Goal: Task Accomplishment & Management: Manage account settings

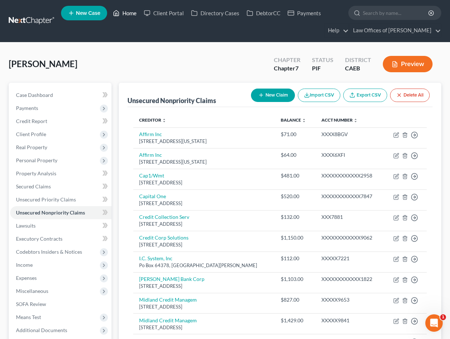
click at [129, 13] on link "Home" at bounding box center [124, 13] width 31 height 13
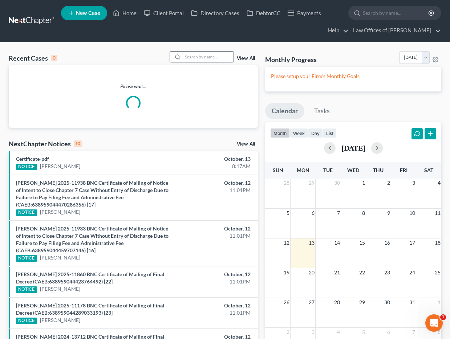
click at [199, 61] on input "search" at bounding box center [208, 57] width 51 height 11
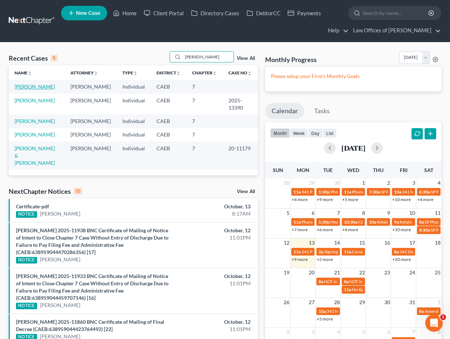
type input "[PERSON_NAME]"
click at [55, 89] on link "[PERSON_NAME]" at bounding box center [35, 87] width 40 height 6
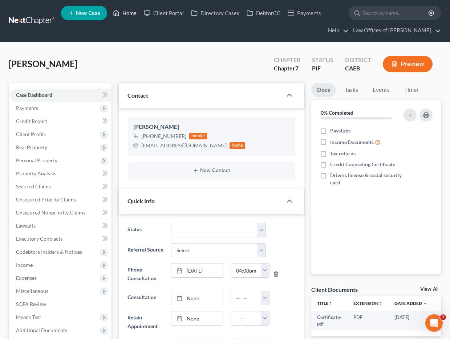
click at [132, 13] on link "Home" at bounding box center [124, 13] width 31 height 13
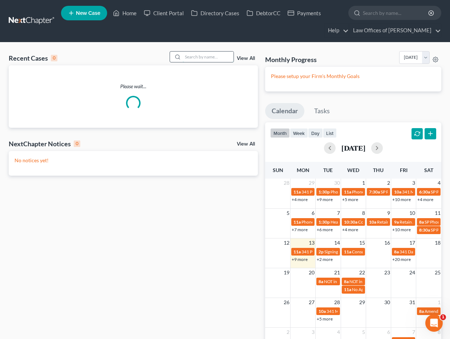
click at [224, 61] on input "search" at bounding box center [208, 57] width 51 height 11
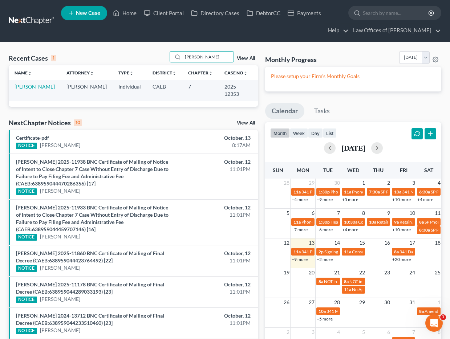
type input "[PERSON_NAME]"
click at [53, 88] on link "[PERSON_NAME]" at bounding box center [35, 87] width 40 height 6
select select "5"
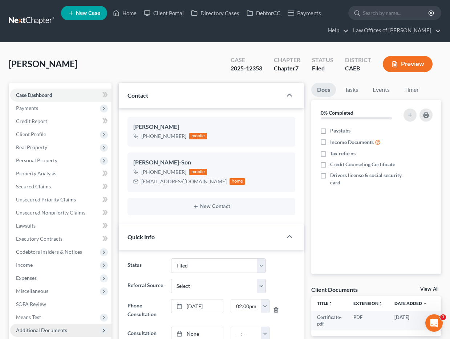
click at [48, 327] on span "Additional Documents" at bounding box center [41, 330] width 51 height 6
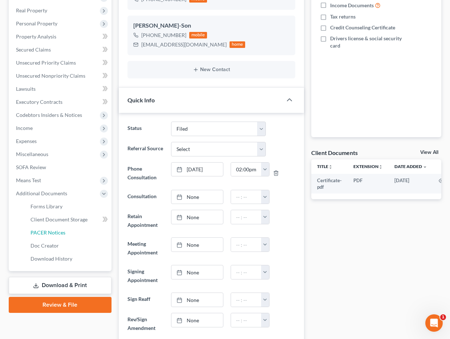
scroll to position [330, 0]
click at [51, 234] on span "PACER Notices" at bounding box center [48, 233] width 35 height 6
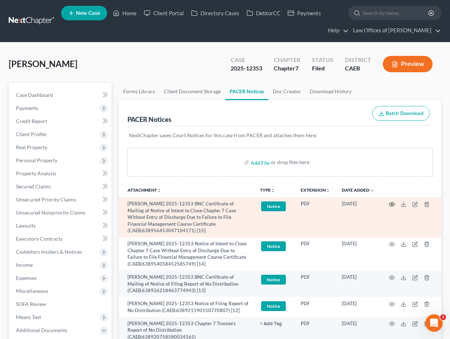
click at [392, 204] on circle "button" at bounding box center [391, 204] width 1 height 1
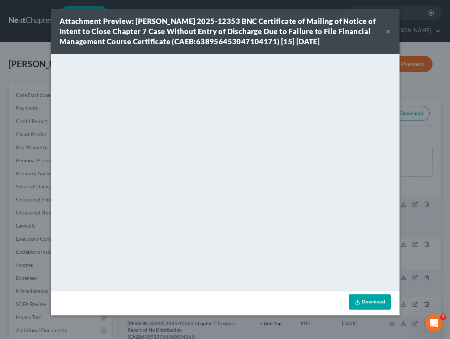
click at [388, 36] on button "×" at bounding box center [388, 31] width 5 height 9
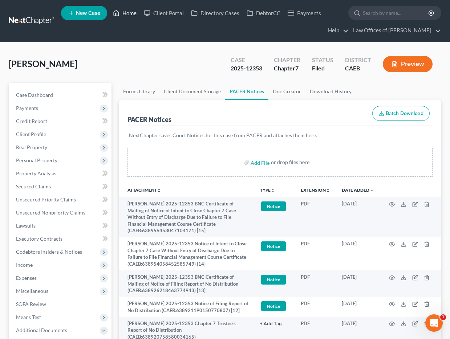
click at [130, 13] on link "Home" at bounding box center [124, 13] width 31 height 13
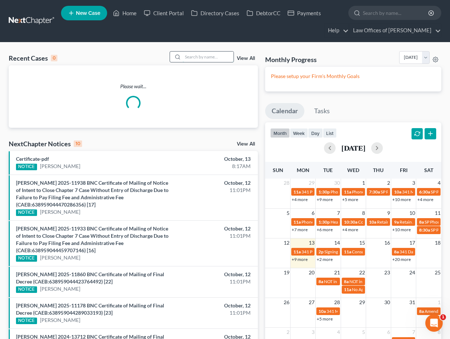
click at [205, 60] on input "search" at bounding box center [208, 57] width 51 height 11
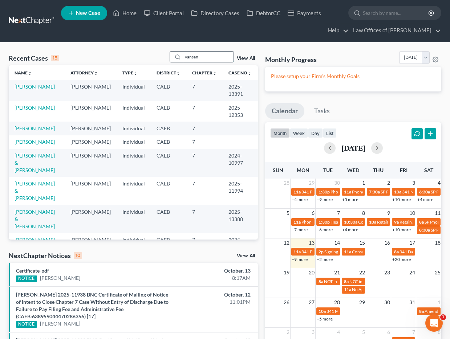
type input "vansan"
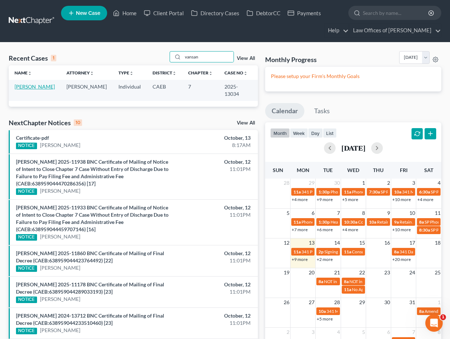
click at [29, 86] on link "[PERSON_NAME]" at bounding box center [35, 87] width 40 height 6
select select "5"
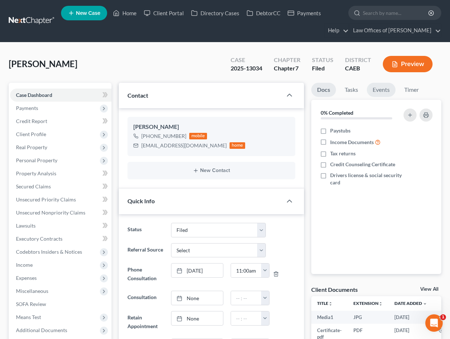
click at [382, 89] on link "Events" at bounding box center [381, 90] width 29 height 14
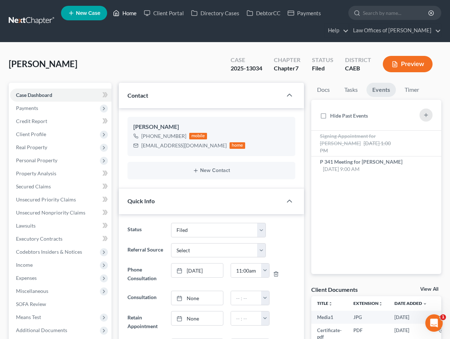
scroll to position [1, 0]
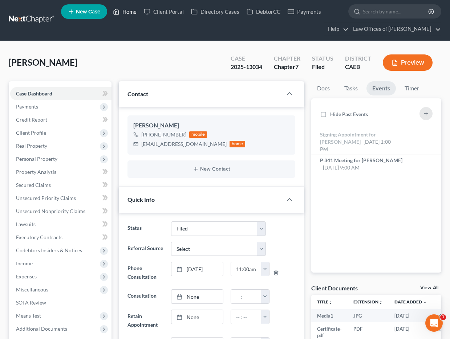
click at [130, 13] on link "Home" at bounding box center [124, 11] width 31 height 13
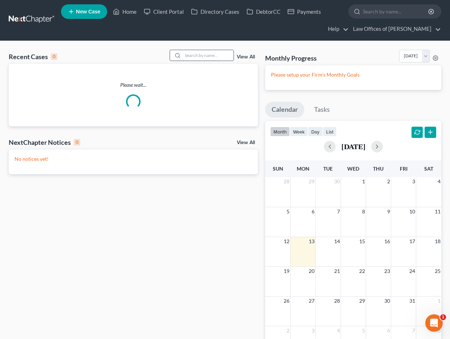
click at [205, 54] on input "search" at bounding box center [208, 55] width 51 height 11
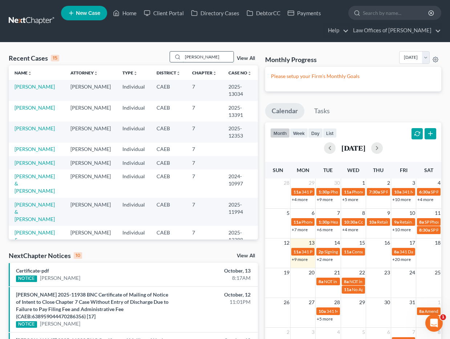
click at [207, 59] on input "[PERSON_NAME]" at bounding box center [208, 57] width 51 height 11
type input "[PERSON_NAME]"
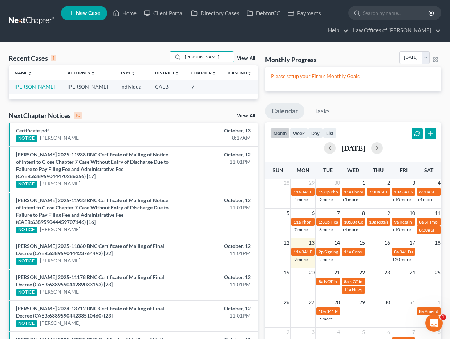
click at [38, 86] on link "[PERSON_NAME]" at bounding box center [35, 87] width 40 height 6
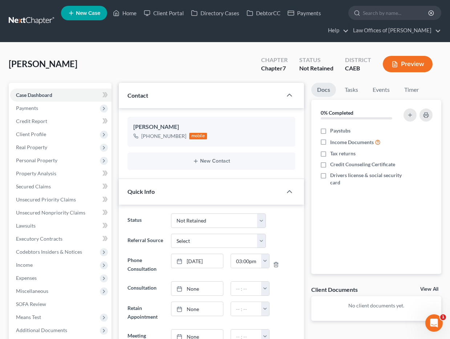
scroll to position [157, 0]
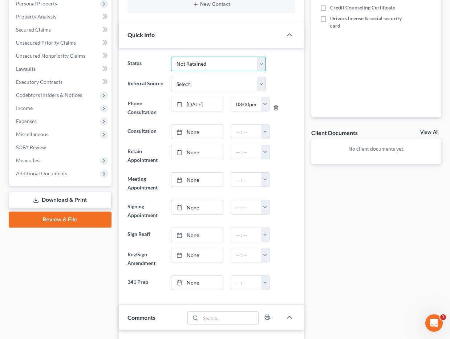
click at [216, 67] on select "Cancelled/Refund Closed Consultation Declined Discharged Filed Income Check In …" at bounding box center [218, 64] width 95 height 15
select select "11"
click at [171, 57] on select "Cancelled/Refund Closed Consultation Declined Discharged Filed Income Check In …" at bounding box center [218, 64] width 95 height 15
click at [116, 87] on div "Updates & News × Electronic Filing Available! Cases in the Eastern District of …" at bounding box center [211, 323] width 192 height 794
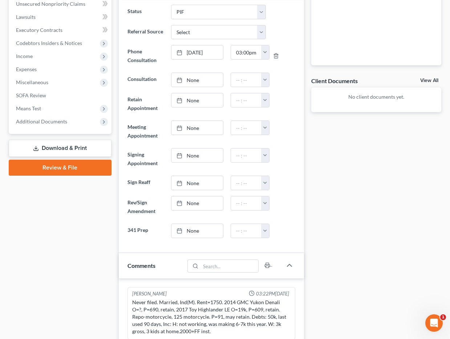
scroll to position [0, 0]
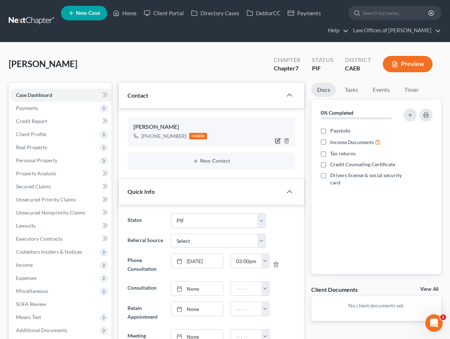
click at [279, 139] on icon "button" at bounding box center [278, 140] width 3 height 3
select select "0"
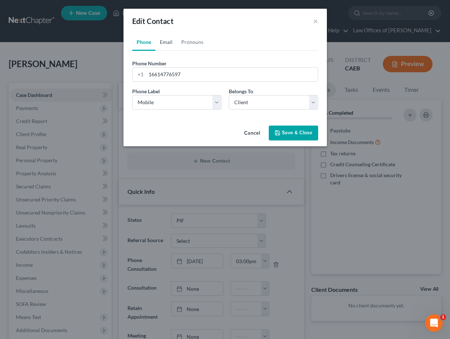
click at [167, 44] on link "Email" at bounding box center [165, 41] width 21 height 17
click at [191, 80] on input "email" at bounding box center [232, 75] width 172 height 14
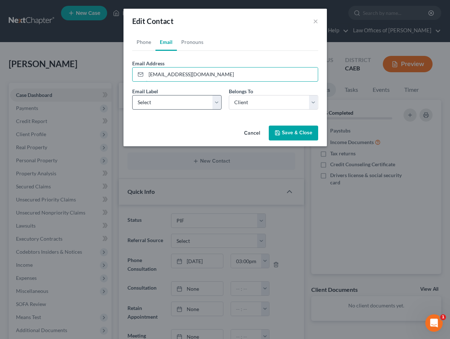
type input "[EMAIL_ADDRESS][DOMAIN_NAME]"
click at [190, 103] on select "Select Home Work Other" at bounding box center [176, 102] width 89 height 15
select select "0"
click at [132, 95] on select "Select Home Work Other" at bounding box center [176, 102] width 89 height 15
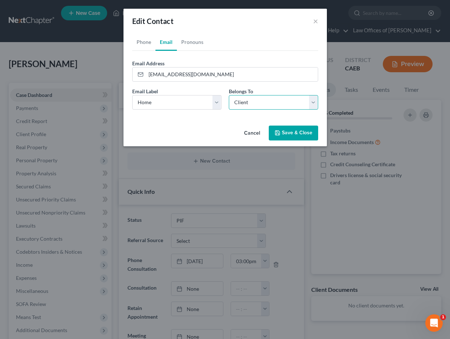
click at [245, 105] on select "Select Client Other" at bounding box center [273, 102] width 89 height 15
click at [229, 95] on select "Select Client Other" at bounding box center [273, 102] width 89 height 15
click at [280, 126] on button "Save & Close" at bounding box center [293, 133] width 49 height 15
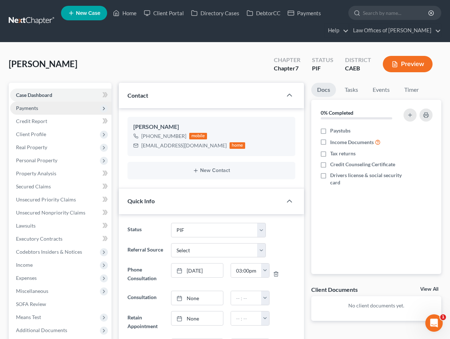
click at [33, 107] on span "Payments" at bounding box center [27, 108] width 22 height 6
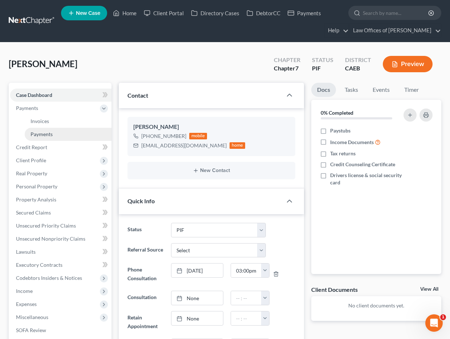
click at [49, 132] on span "Payments" at bounding box center [42, 134] width 22 height 6
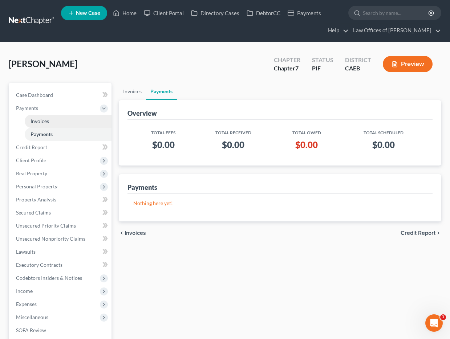
click at [45, 122] on span "Invoices" at bounding box center [40, 121] width 19 height 6
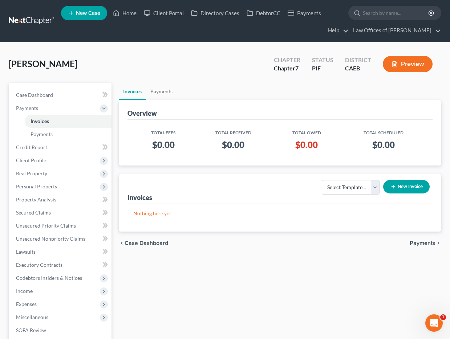
click at [410, 187] on button "New Invoice" at bounding box center [406, 186] width 46 height 13
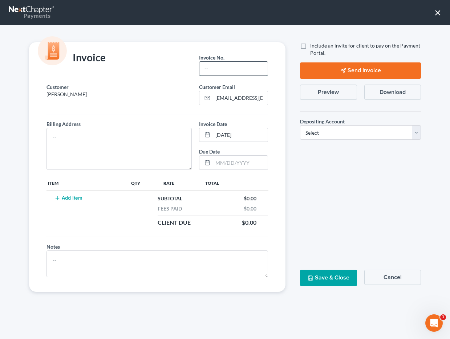
click at [214, 67] on input "text" at bounding box center [233, 69] width 68 height 14
type input "10132501"
click at [152, 146] on textarea at bounding box center [118, 149] width 145 height 42
type textarea "[STREET_ADDRESS]"
click at [68, 196] on button "Add Item" at bounding box center [68, 198] width 32 height 6
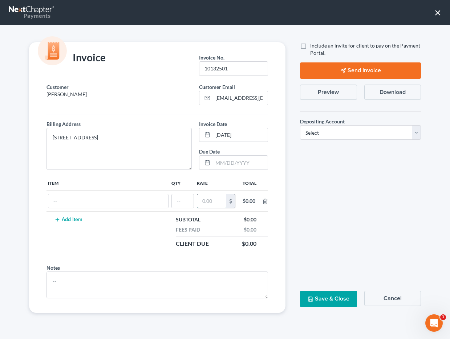
click at [216, 203] on input "text" at bounding box center [211, 201] width 29 height 14
type input "2,000"
click at [183, 206] on input "text" at bounding box center [183, 201] width 22 height 14
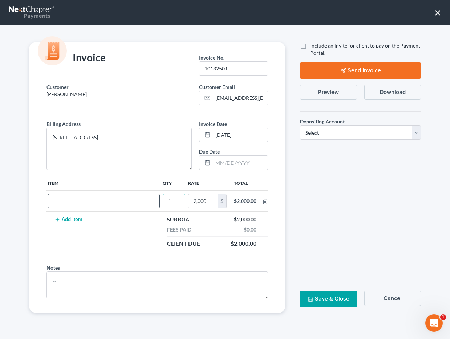
type input "1"
click at [114, 203] on input "text" at bounding box center [103, 201] width 111 height 14
type input "Attorneys fees"
click at [351, 139] on select "Select Operation Trust" at bounding box center [360, 132] width 121 height 15
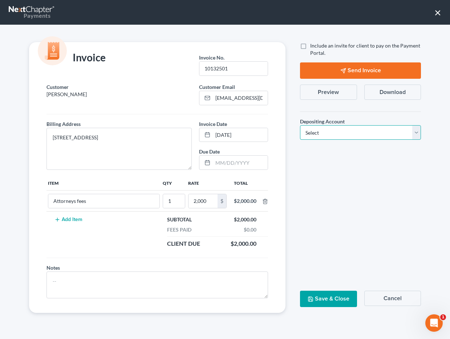
select select "0"
click at [300, 125] on select "Select Operation Trust" at bounding box center [360, 132] width 121 height 15
click at [337, 299] on button "Save & Close" at bounding box center [328, 299] width 57 height 16
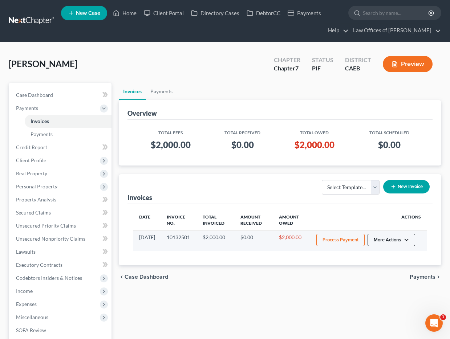
click at [392, 244] on button "More Actions" at bounding box center [392, 240] width 48 height 12
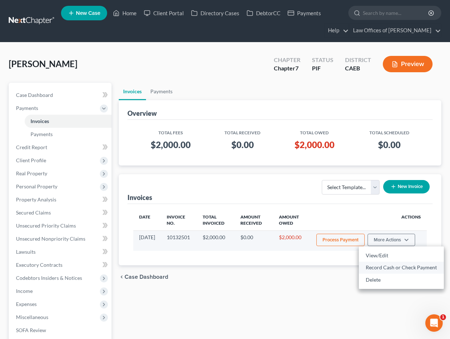
click at [388, 267] on link "Record Cash or Check Payment" at bounding box center [401, 267] width 85 height 12
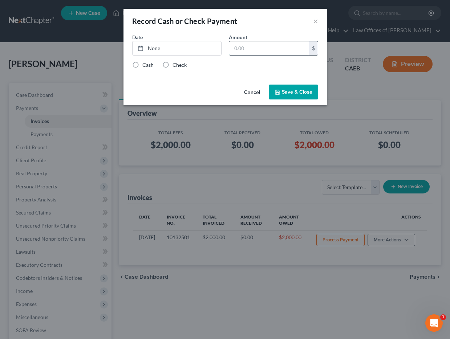
click at [273, 50] on input "text" at bounding box center [269, 48] width 80 height 14
type input "2,000"
drag, startPoint x: 194, startPoint y: 53, endPoint x: 230, endPoint y: 64, distance: 37.2
click at [194, 53] on link "[DATE]" at bounding box center [177, 48] width 89 height 14
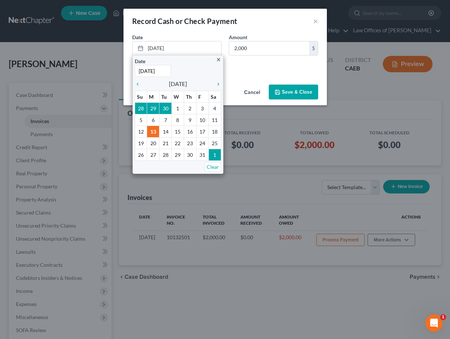
click at [235, 64] on div "Cash Check" at bounding box center [225, 64] width 186 height 7
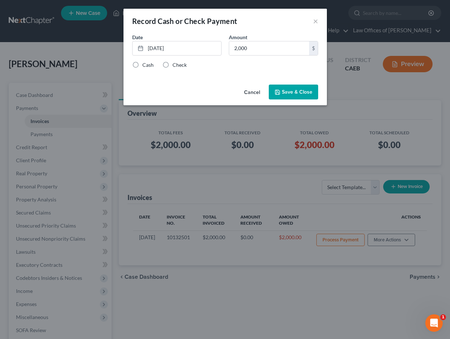
click at [173, 65] on label "Check" at bounding box center [180, 64] width 14 height 7
click at [175, 65] on input "Check" at bounding box center [177, 63] width 5 height 5
radio input "true"
click at [304, 95] on button "Save & Close" at bounding box center [293, 92] width 49 height 15
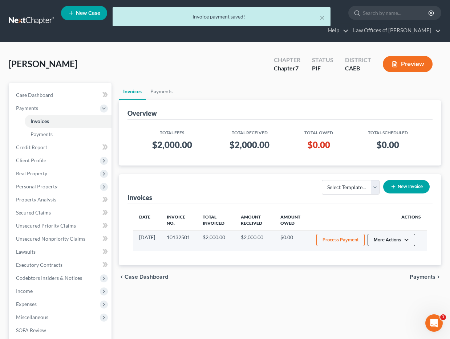
click at [399, 237] on button "More Actions" at bounding box center [392, 240] width 48 height 12
click at [380, 256] on link "View/Edit" at bounding box center [401, 256] width 85 height 12
select select "0"
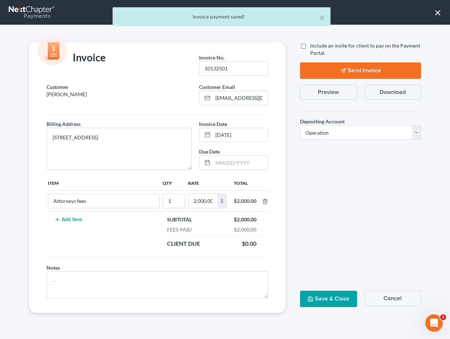
click at [337, 92] on button "Preview" at bounding box center [328, 92] width 57 height 15
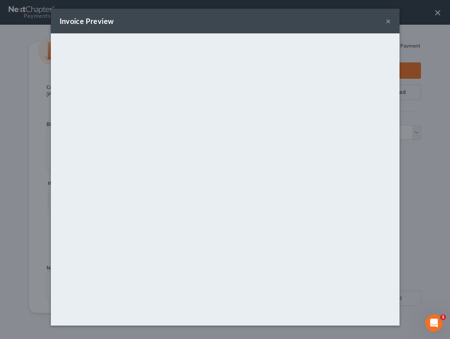
drag, startPoint x: 389, startPoint y: 22, endPoint x: 423, endPoint y: 16, distance: 34.0
click at [389, 22] on button "×" at bounding box center [388, 21] width 5 height 9
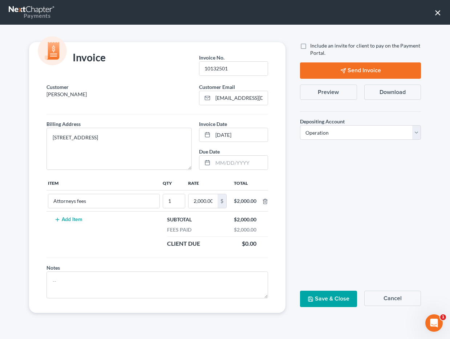
click at [437, 13] on button "×" at bounding box center [437, 13] width 7 height 12
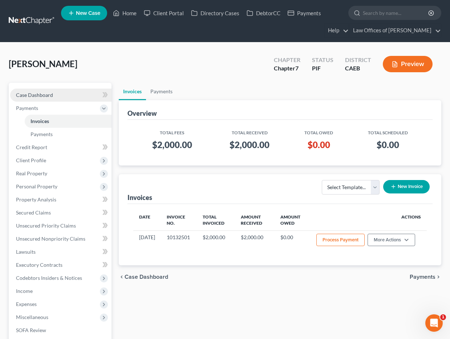
click at [42, 95] on span "Case Dashboard" at bounding box center [34, 95] width 37 height 6
select select "11"
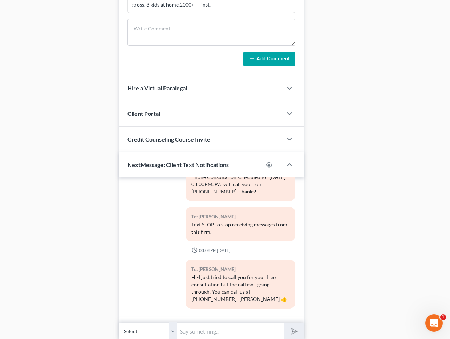
scroll to position [546, 0]
click at [153, 113] on span "Client Portal" at bounding box center [143, 112] width 33 height 7
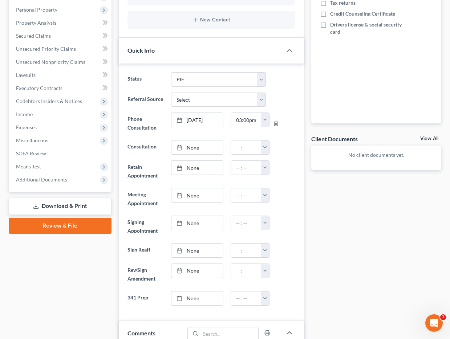
scroll to position [0, 0]
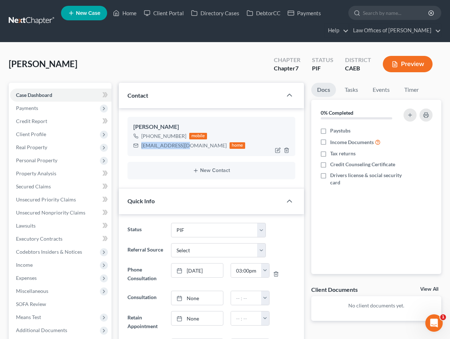
drag, startPoint x: 142, startPoint y: 146, endPoint x: 181, endPoint y: 145, distance: 39.2
click at [187, 146] on div "[EMAIL_ADDRESS][DOMAIN_NAME]" at bounding box center [183, 145] width 85 height 7
copy div "[EMAIL_ADDRESS][DOMAIN_NAME]"
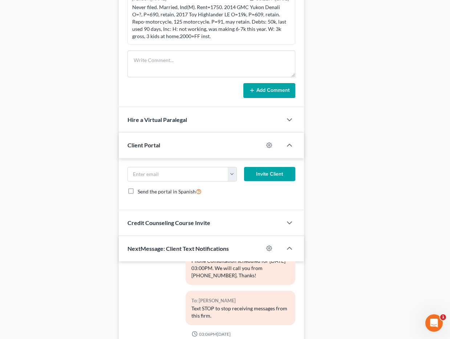
scroll to position [521, 0]
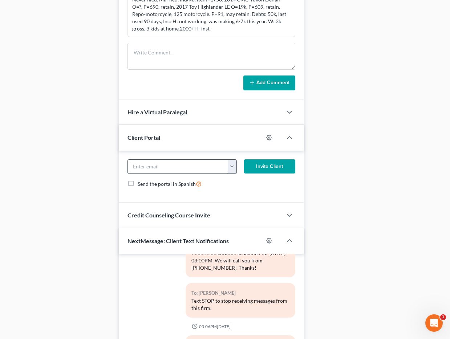
click at [157, 166] on input "email" at bounding box center [178, 167] width 100 height 14
paste input "[EMAIL_ADDRESS][DOMAIN_NAME]"
type input "[EMAIL_ADDRESS][DOMAIN_NAME]"
click at [281, 169] on button "Invite Client" at bounding box center [269, 166] width 51 height 15
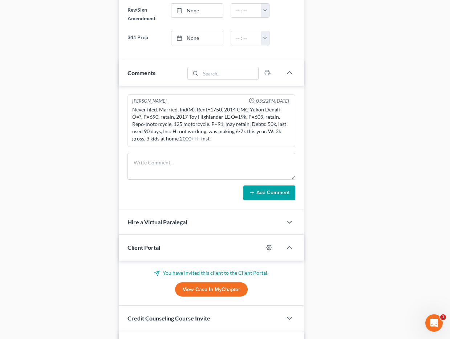
scroll to position [0, 0]
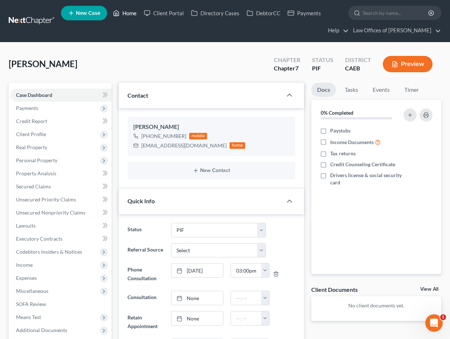
click at [126, 12] on link "Home" at bounding box center [124, 13] width 31 height 13
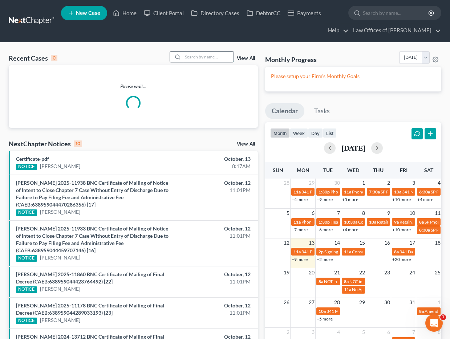
click at [205, 56] on input "search" at bounding box center [208, 57] width 51 height 11
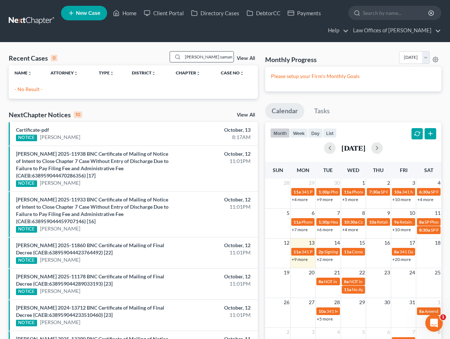
click at [228, 59] on input "[PERSON_NAME] samaneigo" at bounding box center [208, 57] width 51 height 11
click at [227, 59] on input "[PERSON_NAME] samaneigo" at bounding box center [208, 57] width 51 height 11
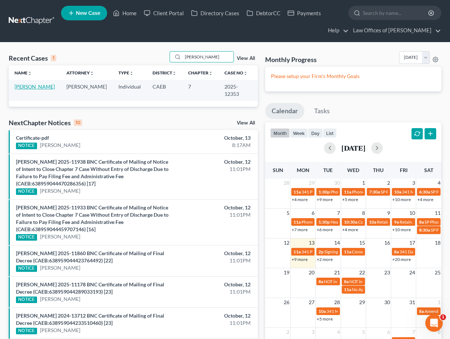
type input "[PERSON_NAME]"
click at [24, 88] on link "[PERSON_NAME]" at bounding box center [35, 87] width 40 height 6
select select "5"
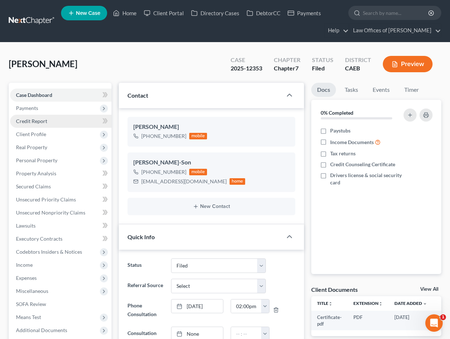
scroll to position [330, 0]
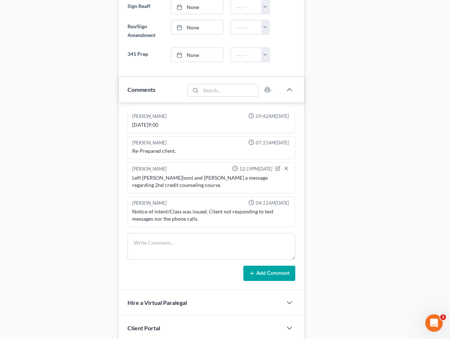
scroll to position [442, 0]
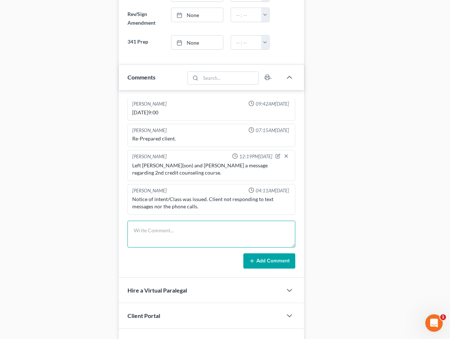
click at [190, 236] on textarea at bounding box center [211, 234] width 168 height 27
type textarea "C"
type textarea "He called us back, informed him to take 2nd credit counseling before case is cl…"
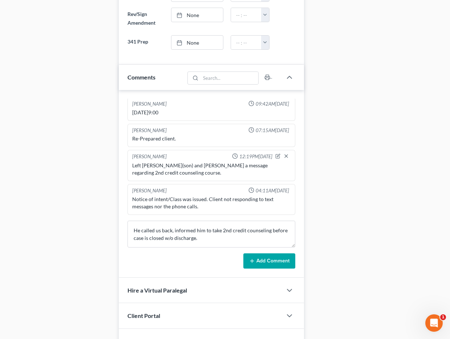
click at [281, 261] on button "Add Comment" at bounding box center [269, 261] width 52 height 15
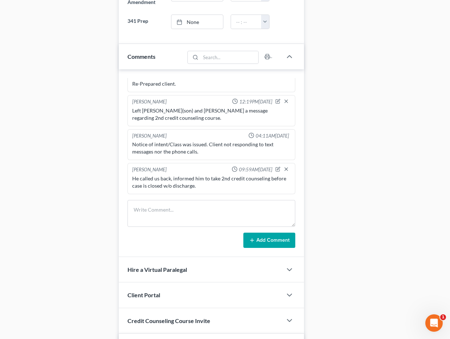
scroll to position [0, 0]
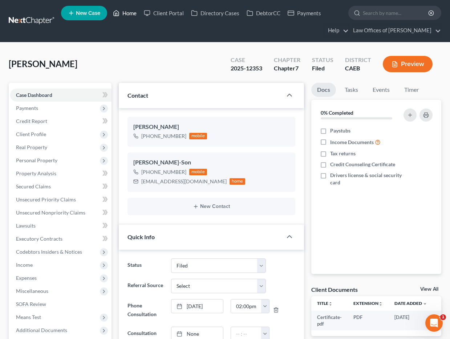
drag, startPoint x: 124, startPoint y: 12, endPoint x: 188, endPoint y: 40, distance: 70.1
click at [124, 12] on link "Home" at bounding box center [124, 13] width 31 height 13
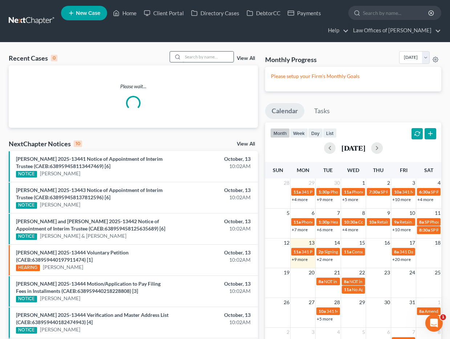
click at [196, 60] on input "search" at bounding box center [208, 57] width 51 height 11
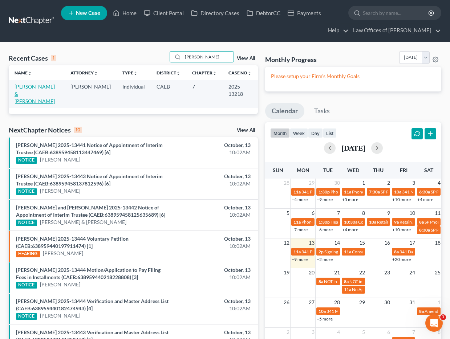
type input "[PERSON_NAME]"
click at [42, 89] on link "[PERSON_NAME] & [PERSON_NAME]" at bounding box center [35, 94] width 40 height 21
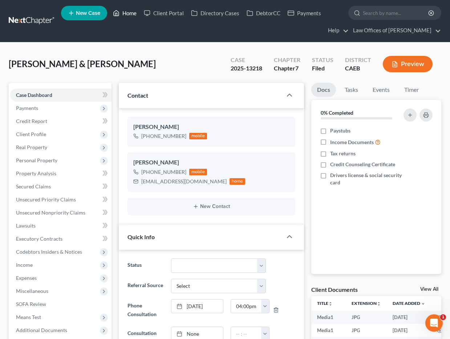
drag, startPoint x: 125, startPoint y: 11, endPoint x: 208, endPoint y: 58, distance: 95.8
click at [125, 11] on link "Home" at bounding box center [124, 13] width 31 height 13
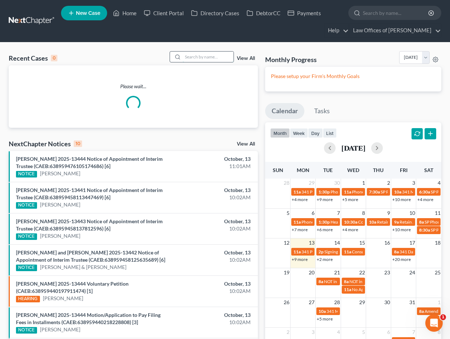
click at [223, 58] on input "search" at bounding box center [208, 57] width 51 height 11
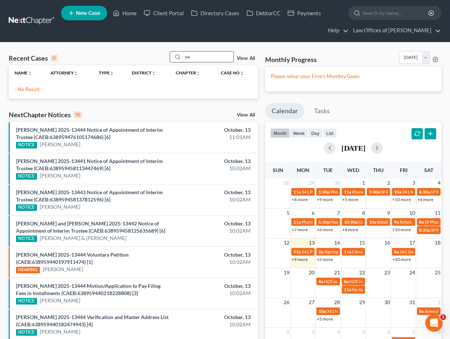
type input "s"
type input "[PERSON_NAME]"
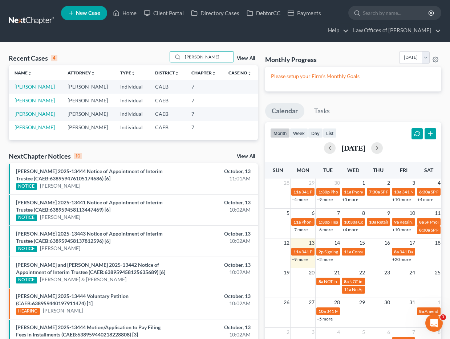
click at [44, 87] on link "[PERSON_NAME]" at bounding box center [35, 87] width 40 height 6
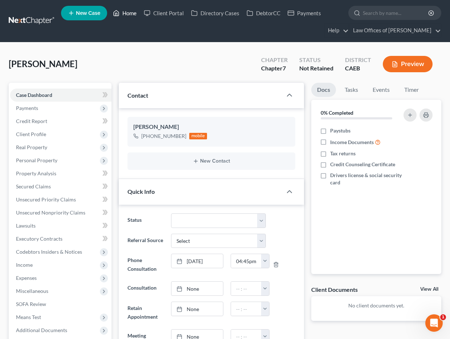
drag, startPoint x: 124, startPoint y: 10, endPoint x: 446, endPoint y: 67, distance: 327.2
click at [124, 10] on link "Home" at bounding box center [124, 13] width 31 height 13
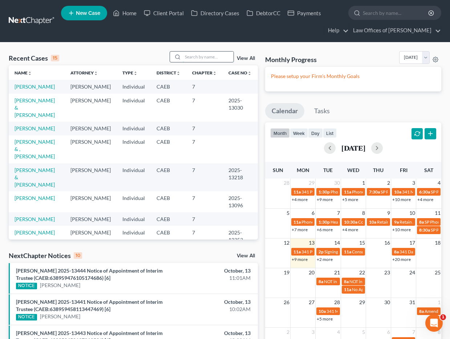
click at [216, 58] on input "search" at bounding box center [208, 57] width 51 height 11
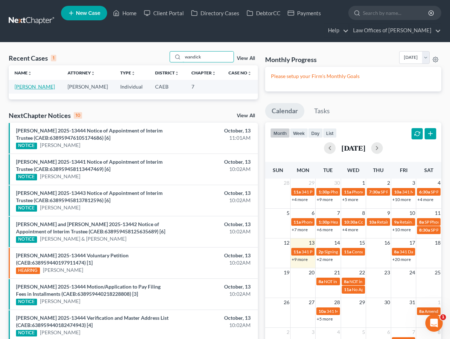
type input "wandick"
click at [36, 87] on link "[PERSON_NAME]" at bounding box center [35, 87] width 40 height 6
select select "14"
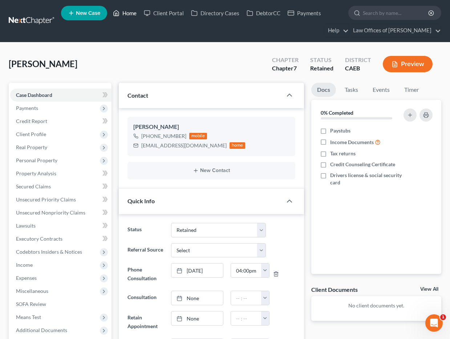
click at [130, 12] on link "Home" at bounding box center [124, 13] width 31 height 13
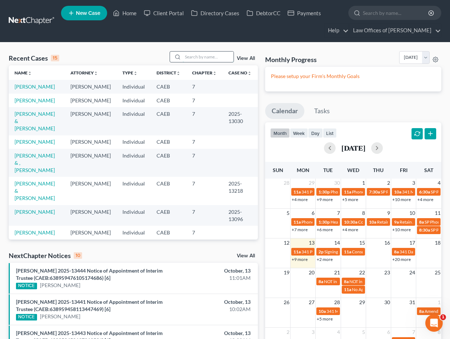
click at [197, 55] on input "search" at bounding box center [208, 57] width 51 height 11
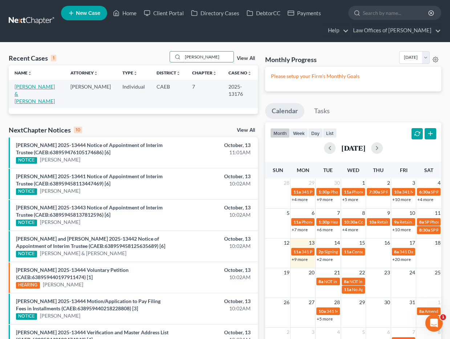
type input "[PERSON_NAME]"
click at [44, 86] on link "[PERSON_NAME] & [PERSON_NAME]" at bounding box center [35, 94] width 40 height 21
select select "5"
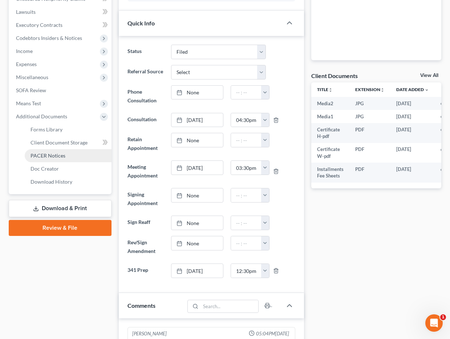
scroll to position [502, 0]
click at [54, 158] on span "PACER Notices" at bounding box center [48, 156] width 35 height 6
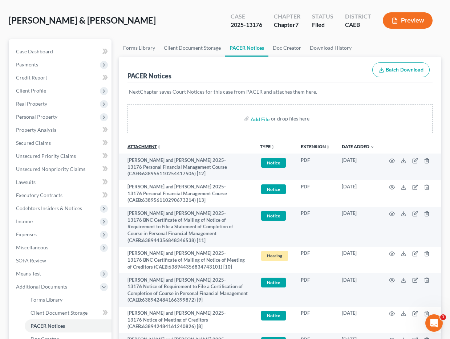
scroll to position [48, 0]
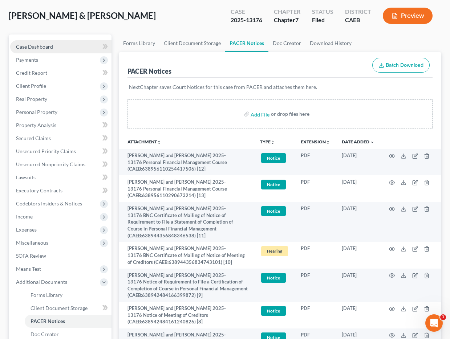
click at [69, 45] on link "Case Dashboard" at bounding box center [60, 46] width 101 height 13
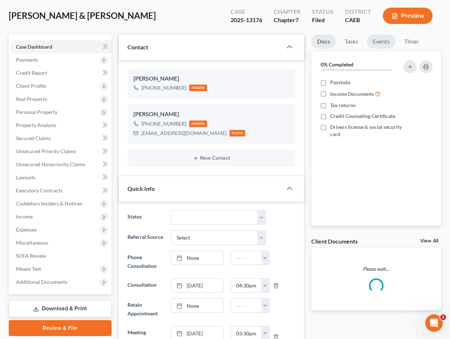
click at [383, 91] on div "Docs Tasks Events Timer 0% Completed Nothing here yet! Paystubs Income Document…" at bounding box center [376, 130] width 130 height 191
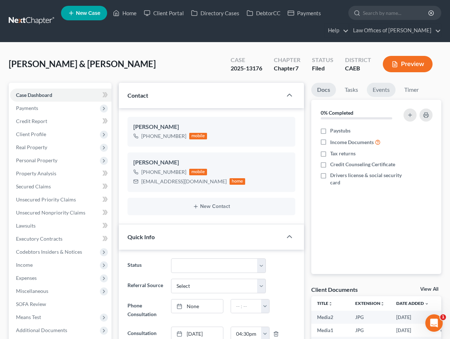
scroll to position [502, 0]
click at [383, 88] on link "Events" at bounding box center [381, 90] width 29 height 14
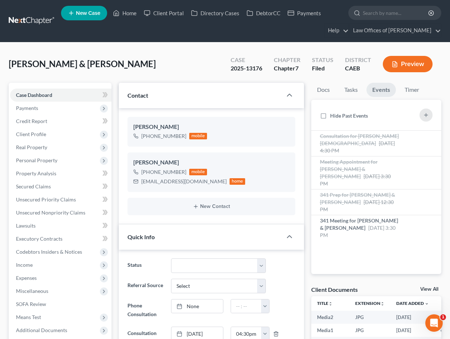
scroll to position [1642, 0]
drag, startPoint x: 130, startPoint y: 13, endPoint x: 223, endPoint y: 87, distance: 118.7
click at [130, 13] on link "Home" at bounding box center [124, 13] width 31 height 13
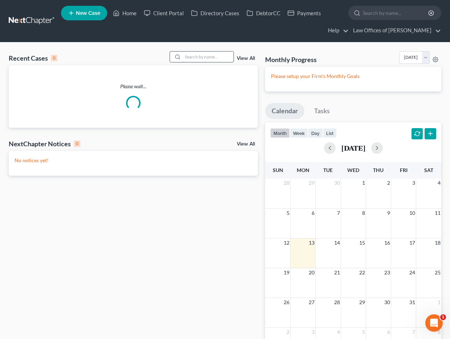
click at [217, 59] on input "search" at bounding box center [208, 57] width 51 height 11
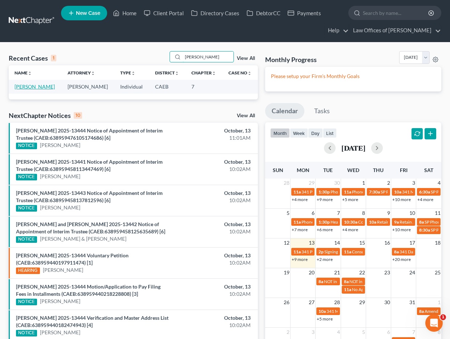
type input "[PERSON_NAME]"
click at [20, 86] on link "[PERSON_NAME]" at bounding box center [35, 87] width 40 height 6
select select "11"
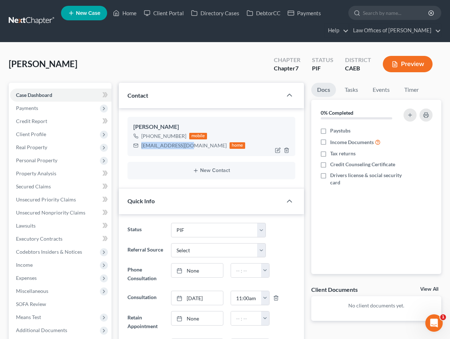
drag, startPoint x: 141, startPoint y: 145, endPoint x: 180, endPoint y: 145, distance: 38.9
click at [191, 146] on div "[EMAIL_ADDRESS][DOMAIN_NAME] home" at bounding box center [189, 145] width 112 height 9
copy div "[EMAIL_ADDRESS][DOMAIN_NAME]"
click at [174, 17] on link "Client Portal" at bounding box center [163, 13] width 47 height 13
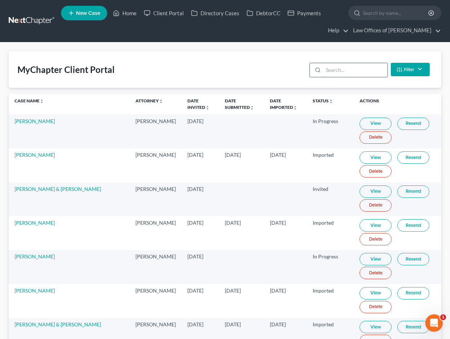
click at [349, 72] on input "search" at bounding box center [355, 70] width 64 height 14
paste input "[EMAIL_ADDRESS][DOMAIN_NAME]"
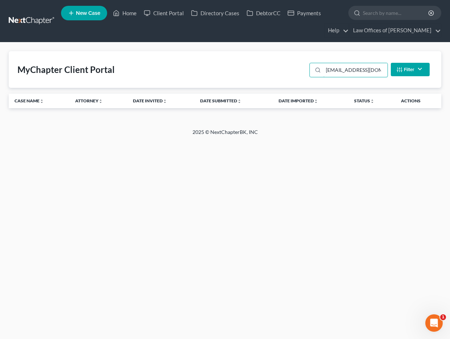
drag, startPoint x: 381, startPoint y: 71, endPoint x: 287, endPoint y: 67, distance: 94.2
click at [287, 67] on div "MyChapter Client Portal [EMAIL_ADDRESS][DOMAIN_NAME] Filter Status Filter... In…" at bounding box center [225, 69] width 433 height 37
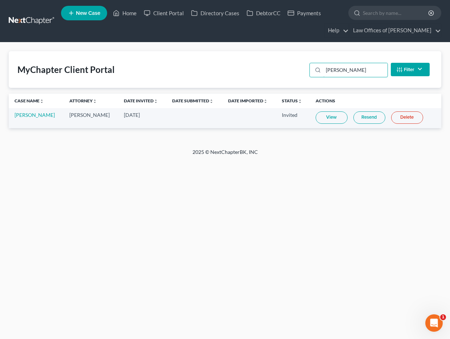
type input "[PERSON_NAME]"
click at [366, 119] on link "Resend" at bounding box center [369, 117] width 32 height 12
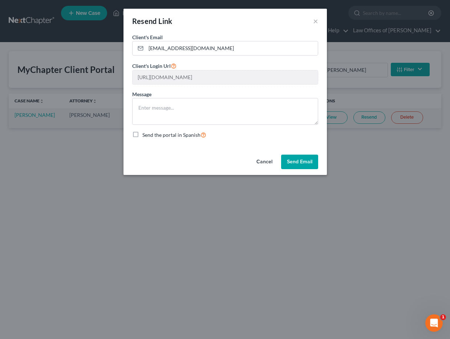
click at [305, 159] on button "Send Email" at bounding box center [299, 162] width 37 height 15
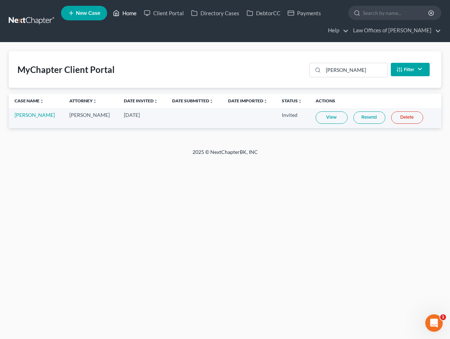
click at [115, 9] on icon at bounding box center [116, 13] width 7 height 9
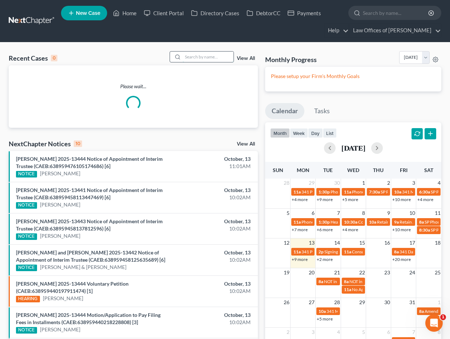
click at [218, 58] on input "search" at bounding box center [208, 57] width 51 height 11
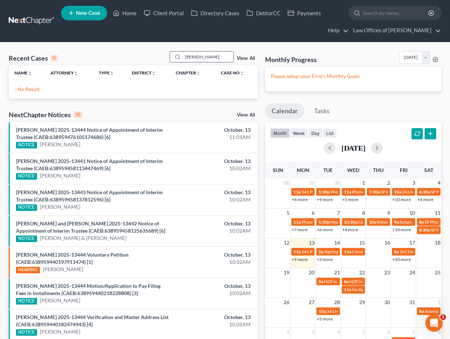
click at [194, 57] on input "[PERSON_NAME]" at bounding box center [208, 57] width 51 height 11
click at [220, 57] on input "[PERSON_NAME]" at bounding box center [208, 57] width 51 height 11
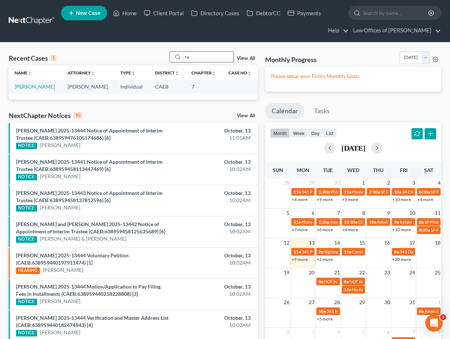
type input "r"
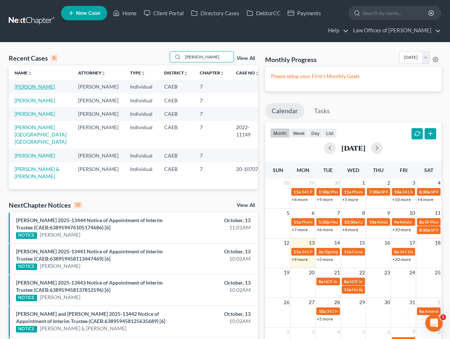
type input "[PERSON_NAME]"
click at [42, 86] on link "[PERSON_NAME]" at bounding box center [35, 87] width 40 height 6
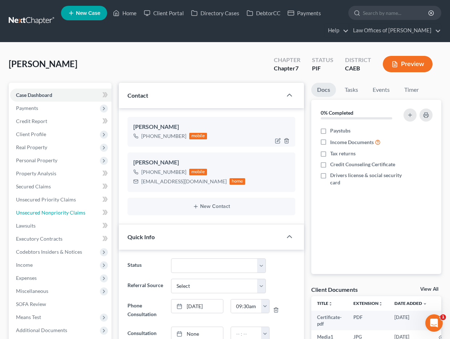
click at [67, 212] on span "Unsecured Nonpriority Claims" at bounding box center [50, 213] width 69 height 6
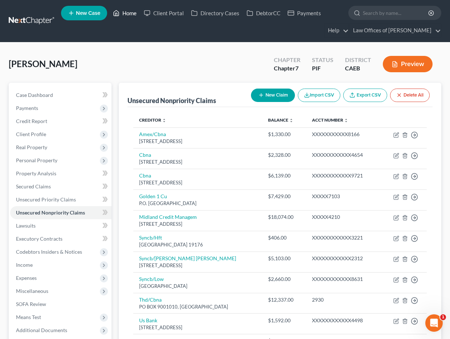
click at [131, 15] on link "Home" at bounding box center [124, 13] width 31 height 13
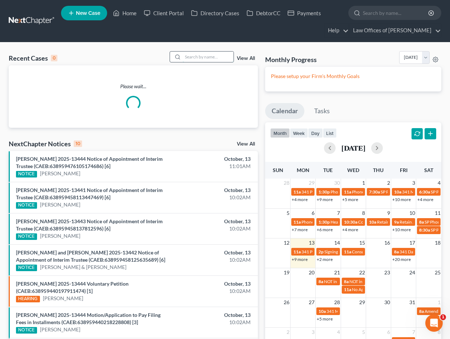
click at [196, 55] on input "search" at bounding box center [208, 57] width 51 height 11
type input "e"
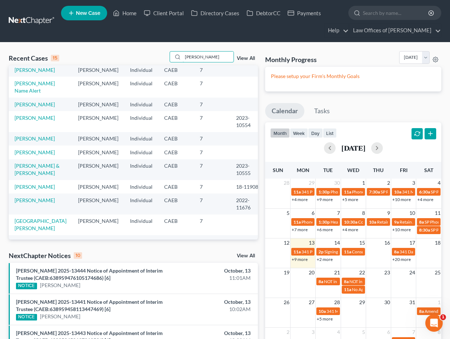
scroll to position [86, 0]
click at [204, 57] on input "[PERSON_NAME]" at bounding box center [208, 57] width 51 height 11
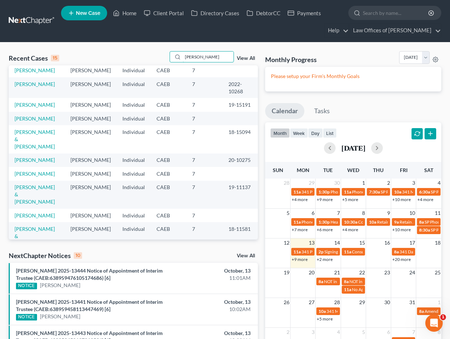
scroll to position [79, 0]
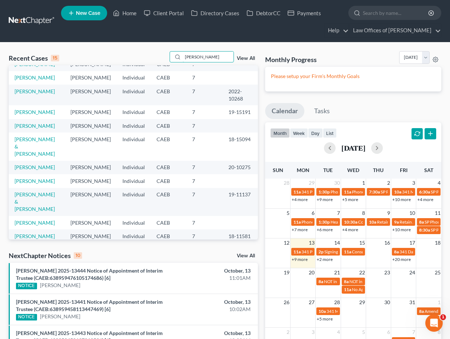
type input "[PERSON_NAME]"
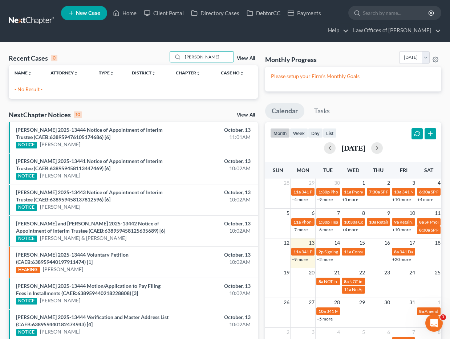
scroll to position [0, 0]
drag, startPoint x: 228, startPoint y: 55, endPoint x: 153, endPoint y: 56, distance: 75.2
click at [154, 56] on div "Recent Cases 0 [PERSON_NAME] View All" at bounding box center [133, 58] width 249 height 14
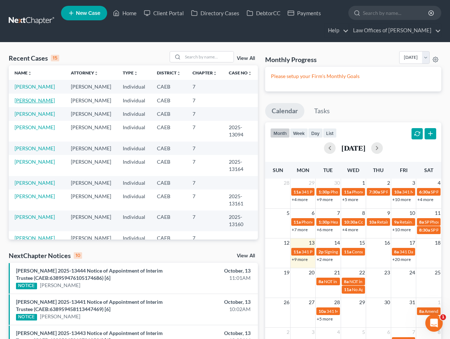
click at [34, 100] on link "[PERSON_NAME]" at bounding box center [35, 100] width 40 height 6
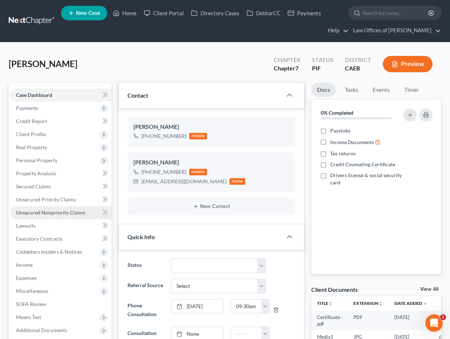
scroll to position [337, 0]
click at [60, 210] on span "Unsecured Nonpriority Claims" at bounding box center [50, 213] width 69 height 6
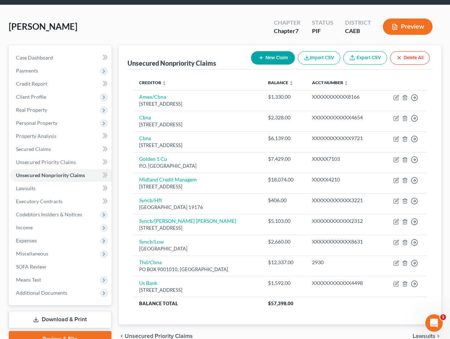
scroll to position [39, 0]
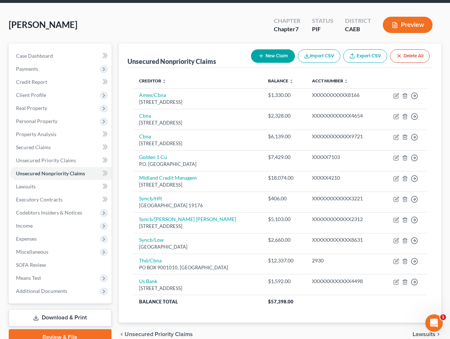
click at [422, 32] on button "Preview" at bounding box center [408, 25] width 50 height 16
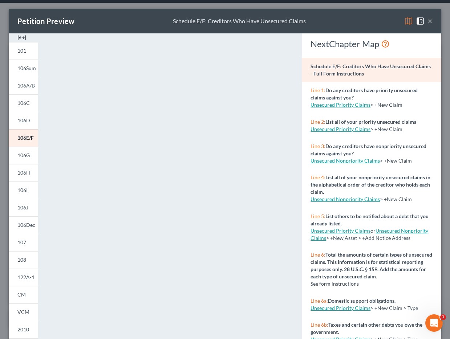
click at [429, 20] on button "×" at bounding box center [429, 21] width 5 height 9
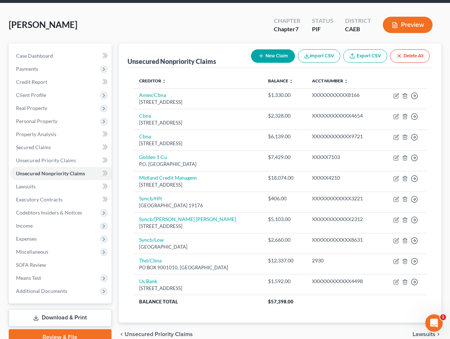
scroll to position [0, 0]
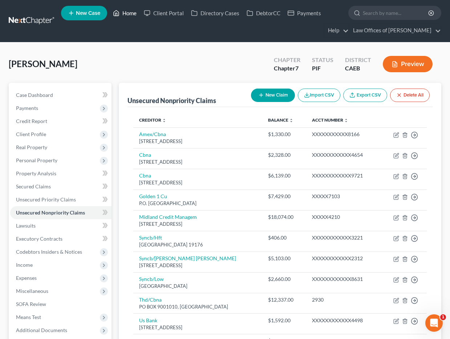
click at [129, 12] on link "Home" at bounding box center [124, 13] width 31 height 13
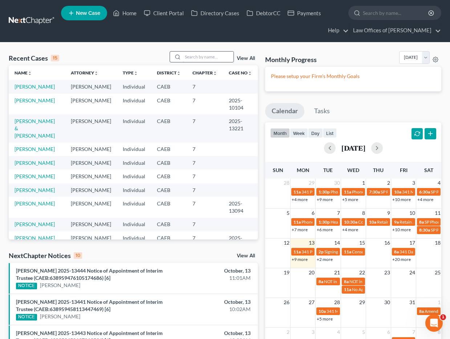
click at [191, 59] on input "search" at bounding box center [208, 57] width 51 height 11
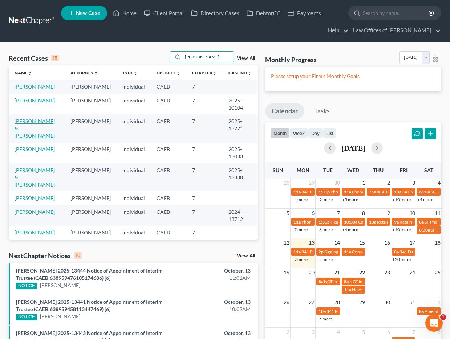
type input "[PERSON_NAME]"
click at [53, 129] on link "[PERSON_NAME] & [PERSON_NAME]" at bounding box center [35, 128] width 40 height 21
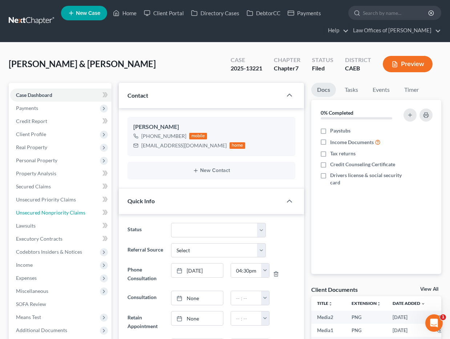
drag, startPoint x: 47, startPoint y: 214, endPoint x: 183, endPoint y: 183, distance: 139.4
click at [47, 214] on span "Unsecured Nonpriority Claims" at bounding box center [50, 213] width 69 height 6
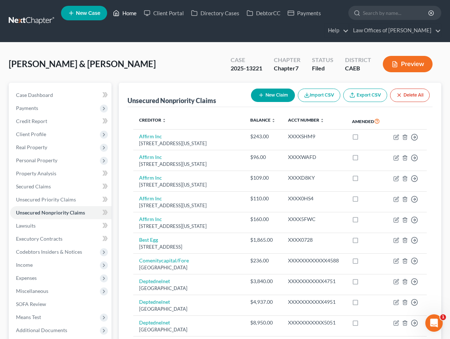
click at [125, 15] on link "Home" at bounding box center [124, 13] width 31 height 13
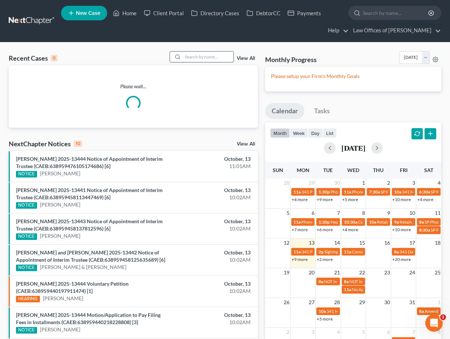
click at [204, 55] on input "search" at bounding box center [208, 57] width 51 height 11
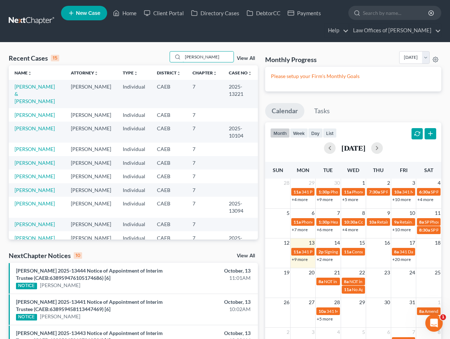
type input "[PERSON_NAME]"
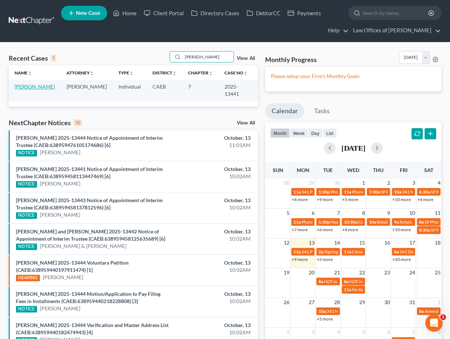
click at [44, 86] on link "[PERSON_NAME]" at bounding box center [35, 87] width 40 height 6
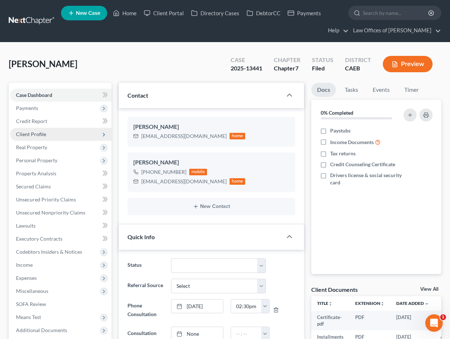
click at [45, 132] on span "Client Profile" at bounding box center [31, 134] width 30 height 6
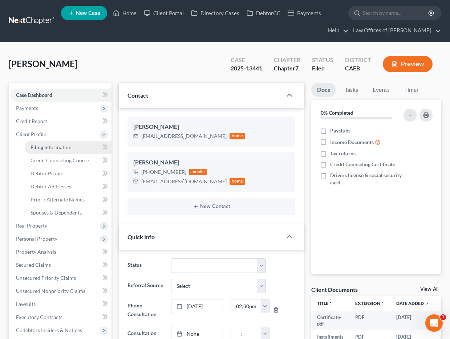
drag, startPoint x: 58, startPoint y: 147, endPoint x: 62, endPoint y: 146, distance: 4.1
click at [58, 147] on span "Filing Information" at bounding box center [51, 147] width 41 height 6
select select "1"
select select "0"
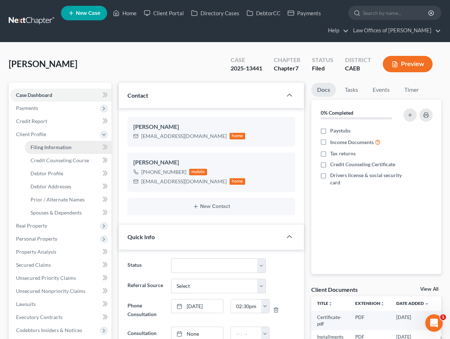
select select "4"
select select "1"
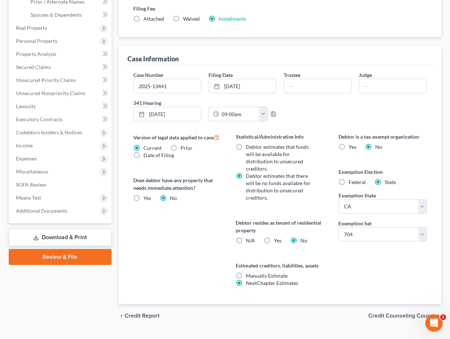
scroll to position [214, 0]
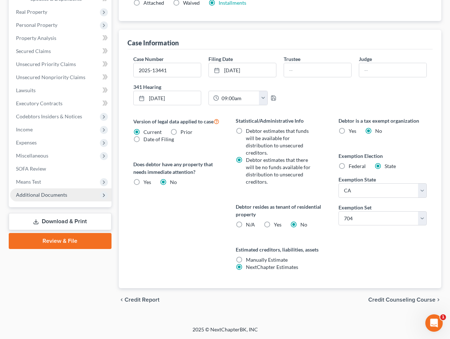
click at [40, 196] on span "Additional Documents" at bounding box center [41, 195] width 51 height 6
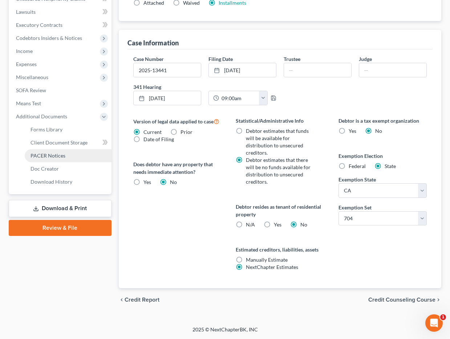
click at [40, 157] on span "PACER Notices" at bounding box center [48, 156] width 35 height 6
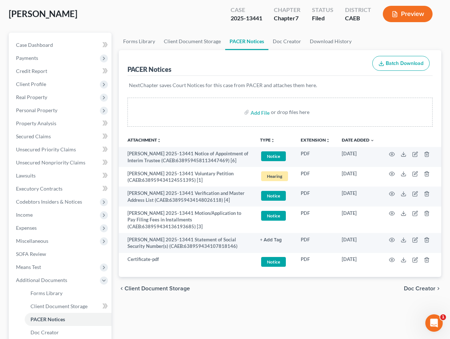
scroll to position [51, 0]
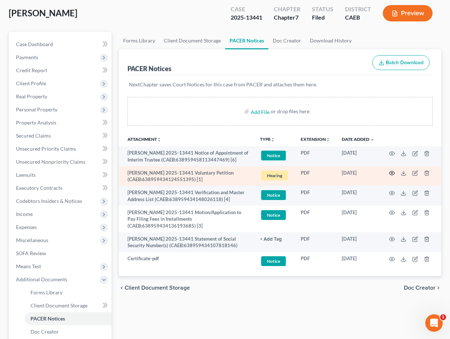
click at [392, 172] on icon "button" at bounding box center [392, 173] width 6 height 6
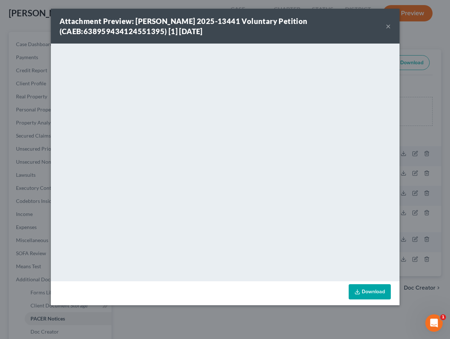
drag, startPoint x: 388, startPoint y: 26, endPoint x: 43, endPoint y: 168, distance: 373.2
click at [388, 26] on button "×" at bounding box center [388, 26] width 5 height 9
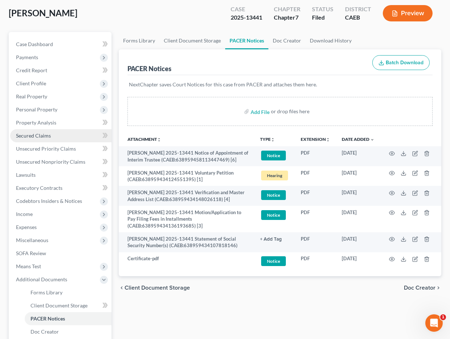
click at [38, 137] on span "Secured Claims" at bounding box center [33, 136] width 35 height 6
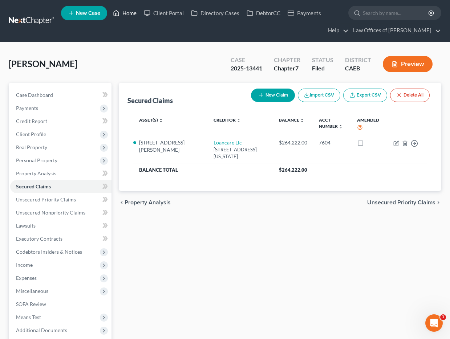
click at [130, 9] on link "Home" at bounding box center [124, 13] width 31 height 13
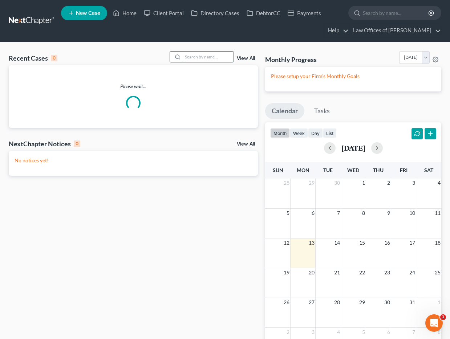
click at [215, 53] on input "search" at bounding box center [208, 57] width 51 height 11
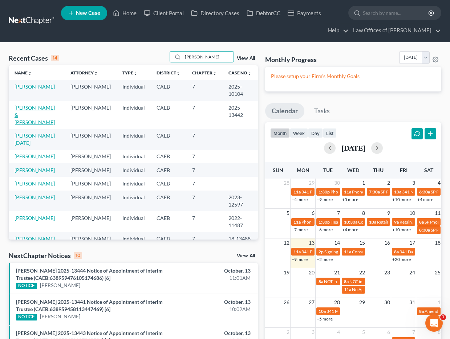
type input "[PERSON_NAME]"
click at [49, 110] on link "[PERSON_NAME] & [PERSON_NAME]" at bounding box center [35, 115] width 40 height 21
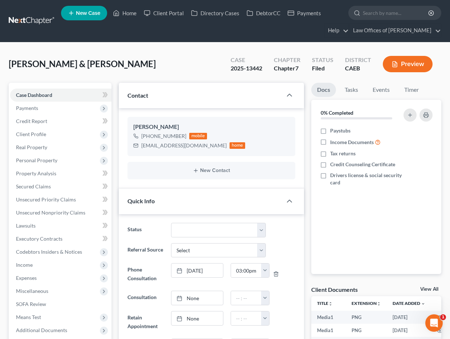
scroll to position [2583, 0]
click at [377, 88] on link "Events" at bounding box center [381, 90] width 29 height 14
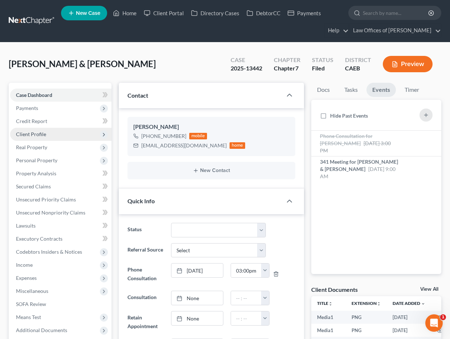
click at [46, 134] on span "Client Profile" at bounding box center [60, 134] width 101 height 13
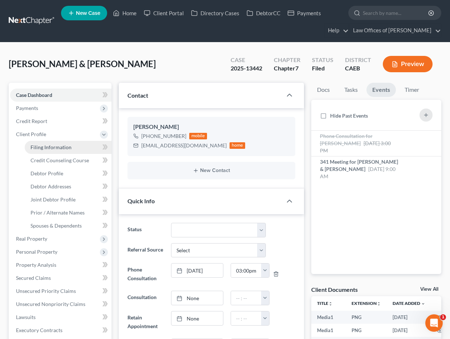
click at [58, 146] on span "Filing Information" at bounding box center [51, 147] width 41 height 6
select select "1"
select select "0"
select select "8"
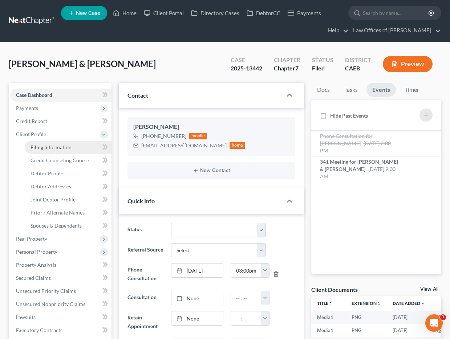
select select "0"
select select "4"
select select "1"
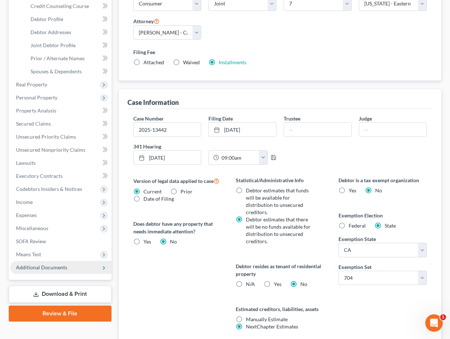
scroll to position [155, 0]
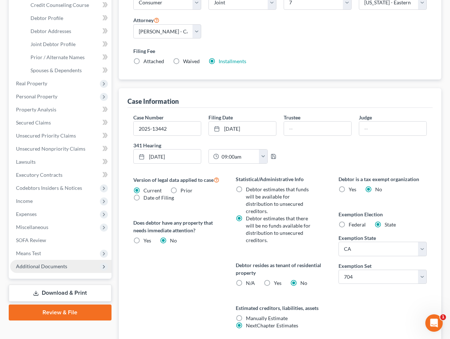
click at [54, 266] on span "Additional Documents" at bounding box center [41, 266] width 51 height 6
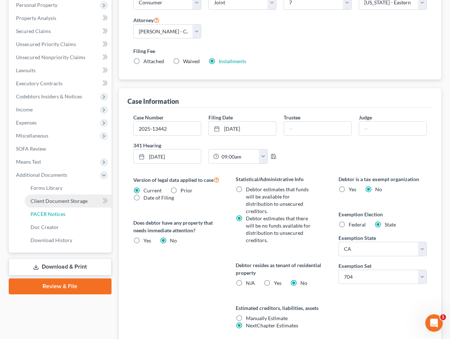
click at [58, 218] on link "PACER Notices" at bounding box center [68, 214] width 87 height 13
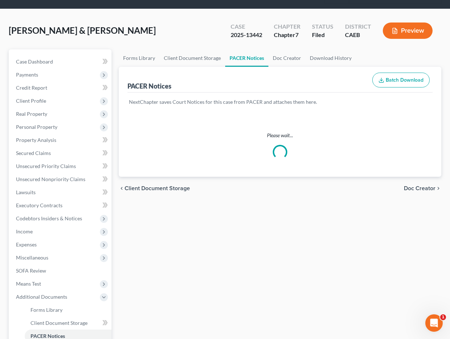
scroll to position [44, 0]
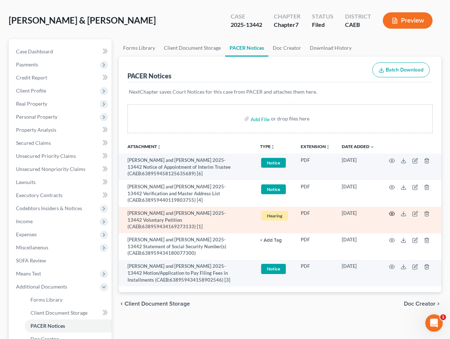
click at [391, 213] on circle "button" at bounding box center [391, 213] width 1 height 1
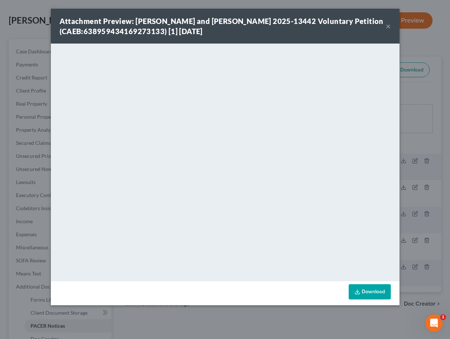
click at [388, 25] on button "×" at bounding box center [388, 26] width 5 height 9
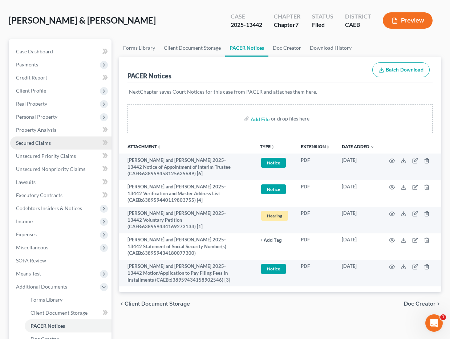
click at [35, 146] on link "Secured Claims" at bounding box center [60, 143] width 101 height 13
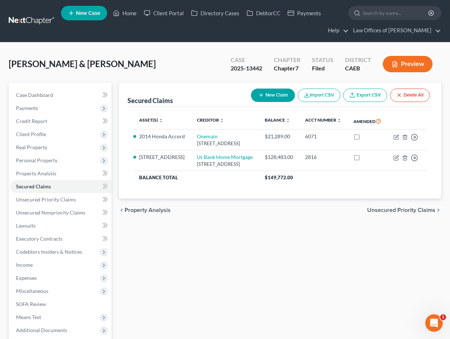
click at [89, 15] on span "New Case" at bounding box center [88, 13] width 24 height 5
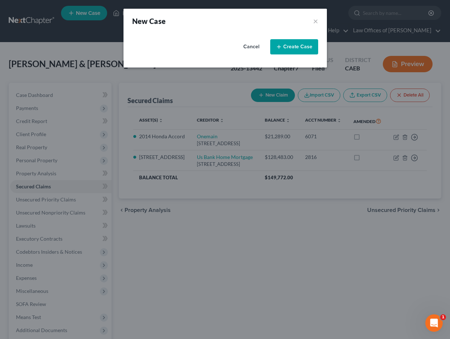
select select "8"
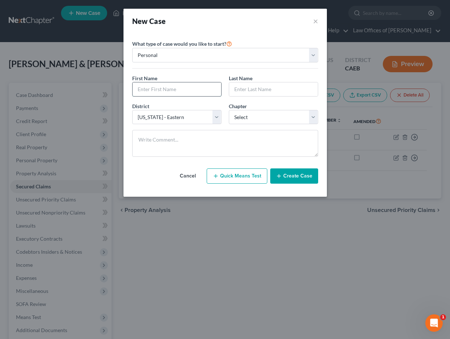
click at [213, 94] on input "text" at bounding box center [177, 89] width 89 height 14
type input "[PERSON_NAME]"
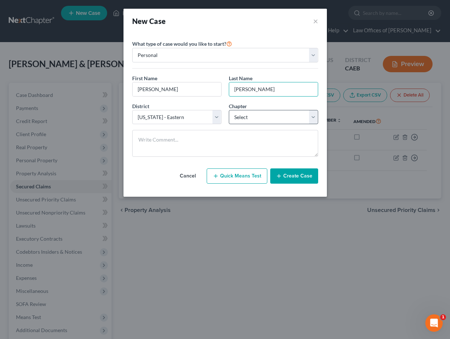
type input "[PERSON_NAME]"
click at [262, 119] on select "Select 7 11 12 13" at bounding box center [273, 117] width 89 height 15
select select "0"
click at [229, 110] on select "Select 7 11 12 13" at bounding box center [273, 117] width 89 height 15
click at [303, 179] on button "Create Case" at bounding box center [294, 176] width 48 height 15
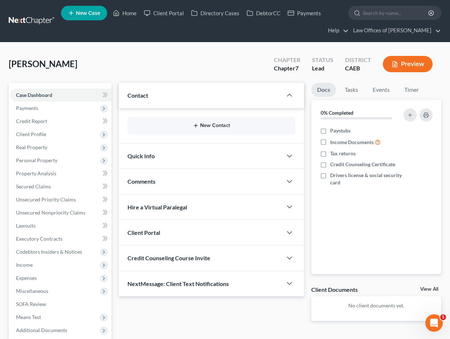
click at [214, 123] on button "New Contact" at bounding box center [211, 126] width 156 height 6
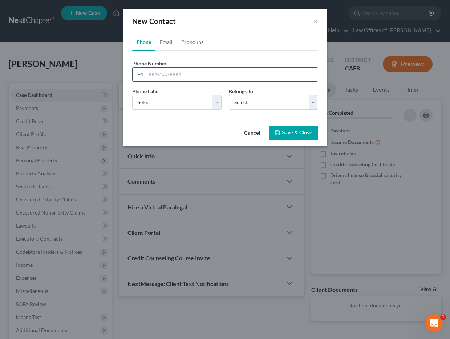
click at [176, 75] on input "tel" at bounding box center [232, 75] width 172 height 14
type input "6613758412"
click at [191, 100] on select "Select Mobile Home Work Other" at bounding box center [176, 102] width 89 height 15
select select "0"
click at [132, 95] on select "Select Mobile Home Work Other" at bounding box center [176, 102] width 89 height 15
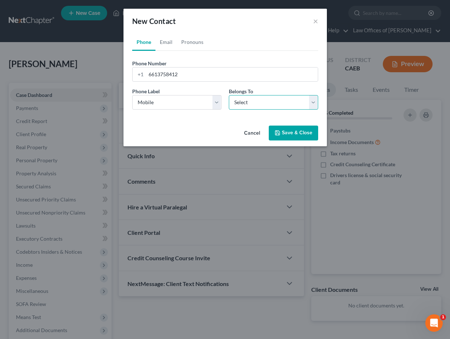
click at [248, 103] on select "Select Client Other" at bounding box center [273, 102] width 89 height 15
select select "0"
click at [229, 95] on select "Select Client Other" at bounding box center [273, 102] width 89 height 15
click at [300, 136] on button "Save & Close" at bounding box center [293, 133] width 49 height 15
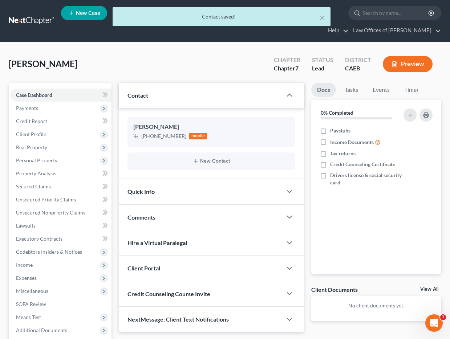
drag, startPoint x: 200, startPoint y: 186, endPoint x: 208, endPoint y: 208, distance: 23.8
click at [200, 186] on div "Quick Info" at bounding box center [200, 191] width 163 height 25
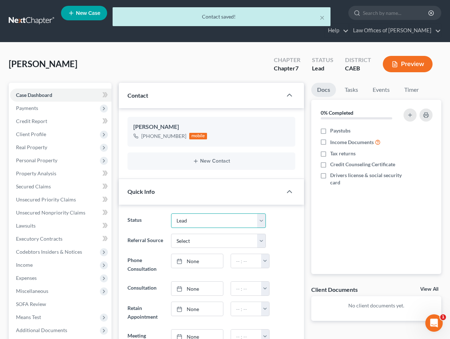
click at [198, 220] on select "Cancelled/Refund Closed Consultation Declined Discharged Filed Income Check In …" at bounding box center [218, 221] width 95 height 15
select select "2"
click at [171, 214] on select "Cancelled/Refund Closed Consultation Declined Discharged Filed Income Check In …" at bounding box center [218, 221] width 95 height 15
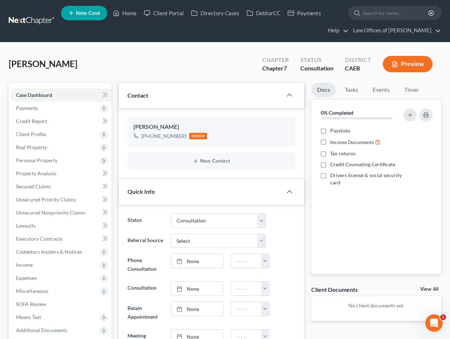
click at [286, 218] on div "Status Cancelled/Refund Closed Consultation Declined Discharged Filed Income Ch…" at bounding box center [211, 221] width 175 height 15
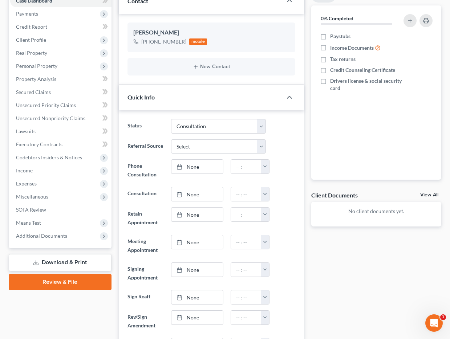
scroll to position [105, 0]
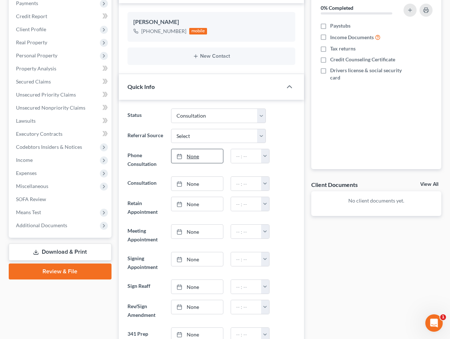
click at [187, 157] on link "None" at bounding box center [197, 156] width 52 height 14
type input "[DATE]"
click at [248, 157] on input "text" at bounding box center [246, 156] width 31 height 14
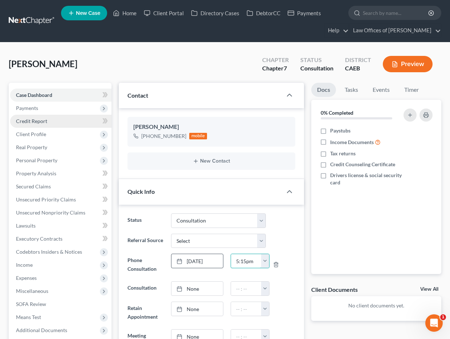
type input "5:15pm"
drag, startPoint x: 35, startPoint y: 121, endPoint x: 44, endPoint y: 114, distance: 11.1
click at [35, 121] on span "Credit Report" at bounding box center [31, 121] width 31 height 6
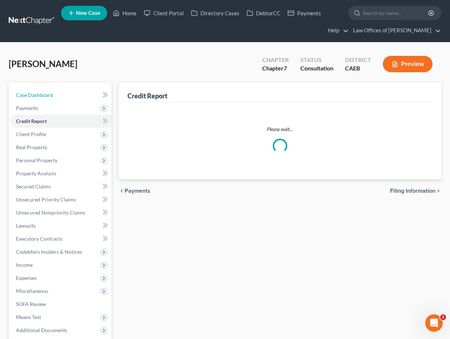
drag, startPoint x: 37, startPoint y: 95, endPoint x: 94, endPoint y: 87, distance: 57.6
click at [37, 95] on span "Case Dashboard" at bounding box center [34, 95] width 37 height 6
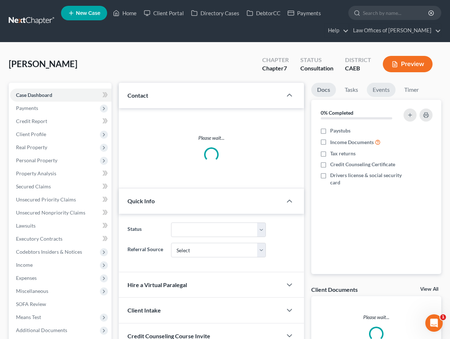
click at [380, 91] on link "Events" at bounding box center [381, 90] width 29 height 14
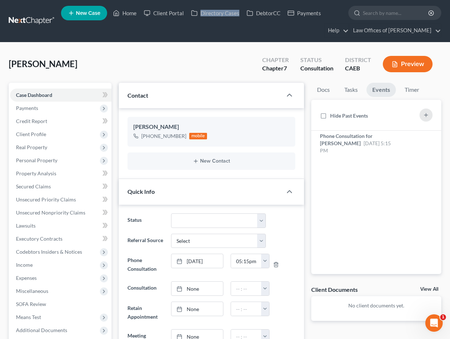
click at [96, 19] on link "New Case" at bounding box center [84, 13] width 46 height 15
select select "8"
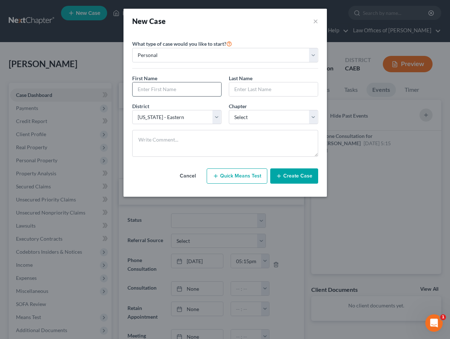
click at [163, 89] on input "text" at bounding box center [177, 89] width 89 height 14
type input "[PERSON_NAME]"
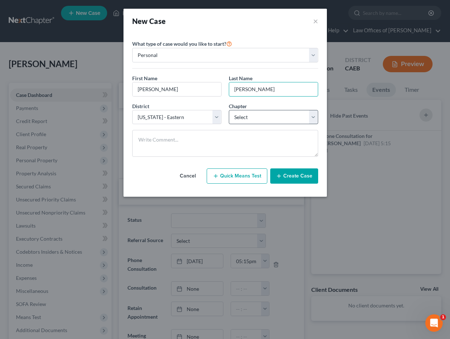
type input "[PERSON_NAME]"
click at [246, 119] on select "Select 7 11 12 13" at bounding box center [273, 117] width 89 height 15
select select "0"
click at [229, 110] on select "Select 7 11 12 13" at bounding box center [273, 117] width 89 height 15
click at [292, 177] on button "Create Case" at bounding box center [294, 176] width 48 height 15
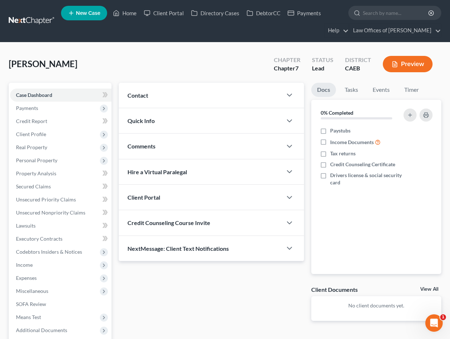
click at [207, 92] on div "Contact" at bounding box center [200, 95] width 163 height 25
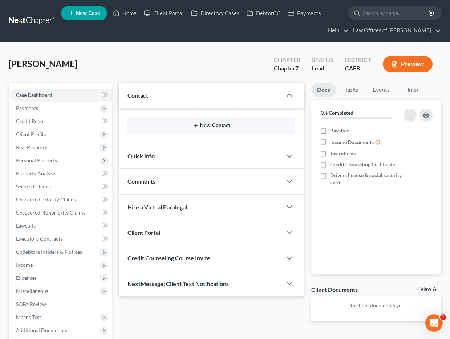
click at [205, 125] on button "New Contact" at bounding box center [211, 126] width 156 height 6
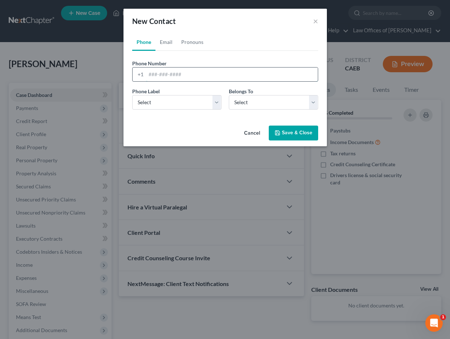
click at [198, 80] on input "tel" at bounding box center [232, 75] width 172 height 14
type input "6618172253"
click at [193, 105] on select "Select Mobile Home Work Other" at bounding box center [176, 102] width 89 height 15
select select "0"
click at [132, 95] on select "Select Mobile Home Work Other" at bounding box center [176, 102] width 89 height 15
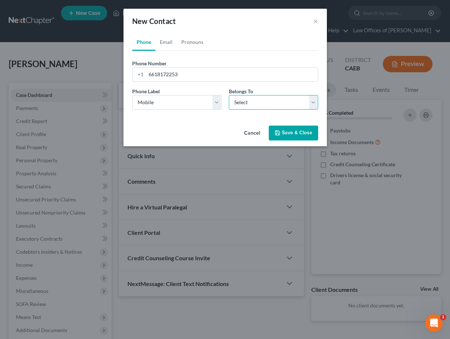
click at [248, 101] on select "Select Client Other" at bounding box center [273, 102] width 89 height 15
select select "0"
click at [229, 95] on select "Select Client Other" at bounding box center [273, 102] width 89 height 15
click at [291, 132] on button "Save & Close" at bounding box center [293, 133] width 49 height 15
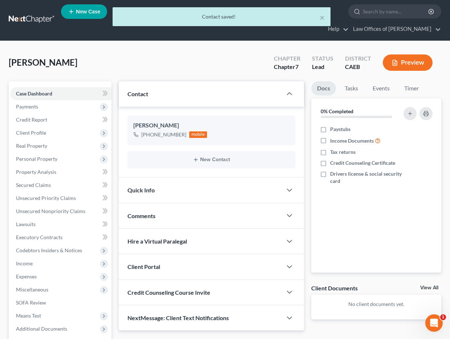
drag, startPoint x: 202, startPoint y: 188, endPoint x: 206, endPoint y: 190, distance: 4.4
click at [202, 188] on div "Quick Info" at bounding box center [200, 190] width 163 height 25
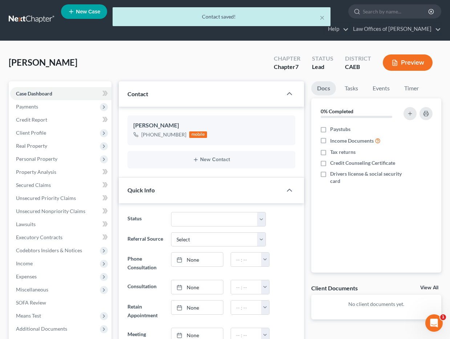
scroll to position [2, 0]
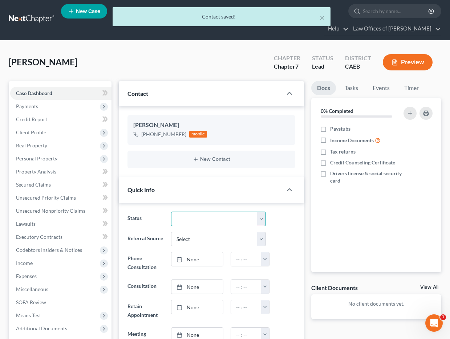
click at [194, 220] on select "Cancelled/Refund Closed Consultation Declined Discharged Filed Income Check In …" at bounding box center [218, 219] width 95 height 15
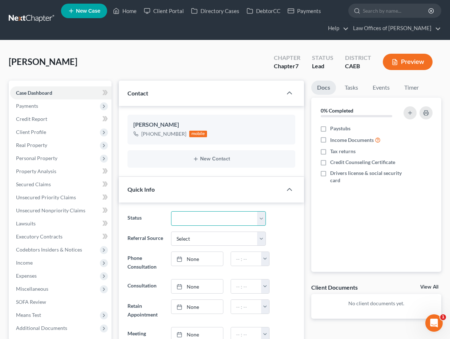
select select "2"
click at [171, 211] on select "Cancelled/Refund Closed Consultation Declined Discharged Filed Income Check In …" at bounding box center [218, 218] width 95 height 15
click at [281, 230] on ng-include "Status Cancelled/Refund Closed Consultation Declined Discharged Filed Income Ch…" at bounding box center [211, 328] width 168 height 234
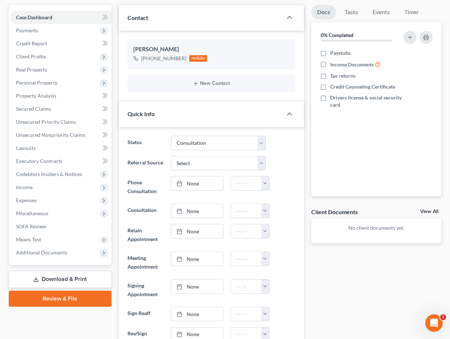
scroll to position [79, 0]
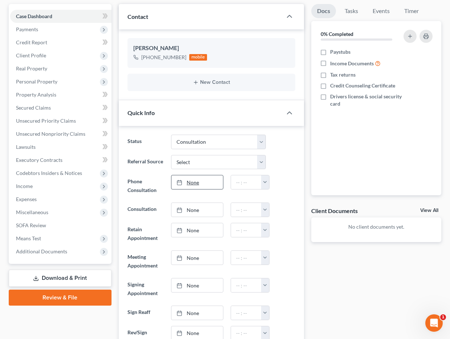
click at [201, 182] on link "None" at bounding box center [197, 182] width 52 height 14
type input "[DATE]"
click at [262, 184] on button "button" at bounding box center [265, 182] width 8 height 14
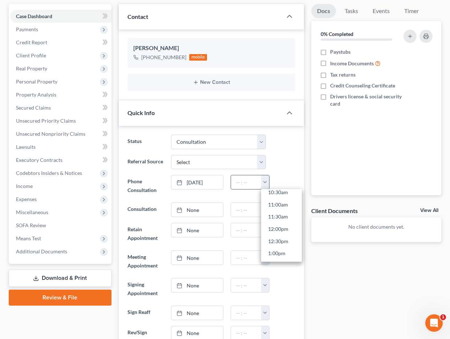
scroll to position [358, 0]
click at [278, 194] on link "2:30pm" at bounding box center [281, 194] width 41 height 12
type input "2:30pm"
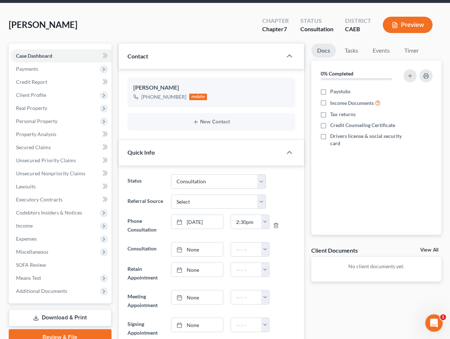
scroll to position [0, 0]
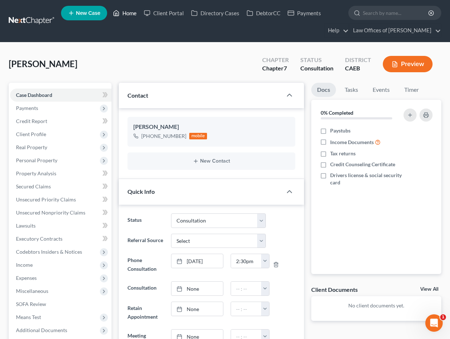
click at [123, 15] on link "Home" at bounding box center [124, 13] width 31 height 13
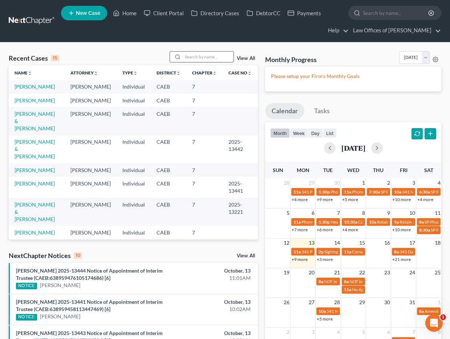
click at [193, 54] on input "search" at bounding box center [208, 57] width 51 height 11
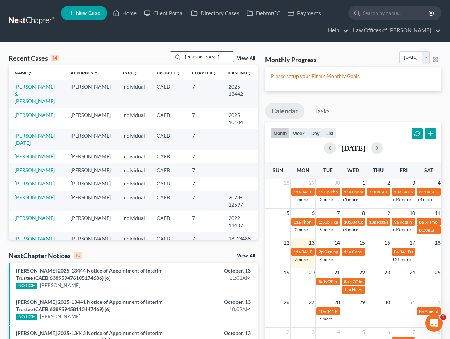
click at [213, 59] on input "[PERSON_NAME]" at bounding box center [208, 57] width 51 height 11
click at [212, 59] on input "[PERSON_NAME]" at bounding box center [208, 57] width 51 height 11
click at [212, 58] on input "[PERSON_NAME]" at bounding box center [208, 57] width 51 height 11
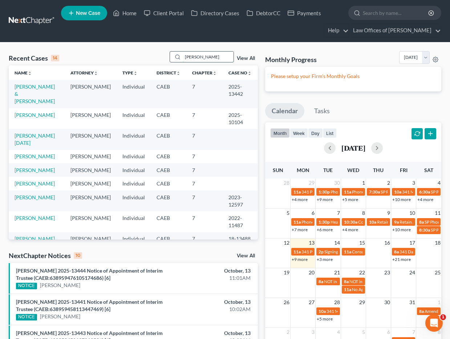
click at [212, 58] on input "[PERSON_NAME]" at bounding box center [208, 57] width 51 height 11
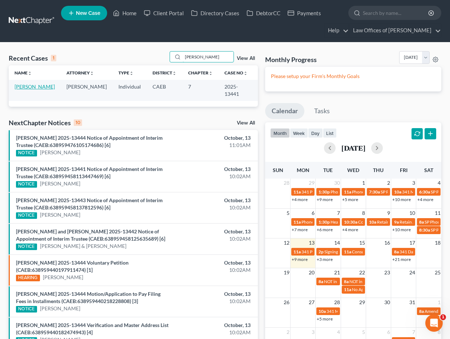
type input "[PERSON_NAME]"
click at [45, 87] on link "[PERSON_NAME]" at bounding box center [35, 87] width 40 height 6
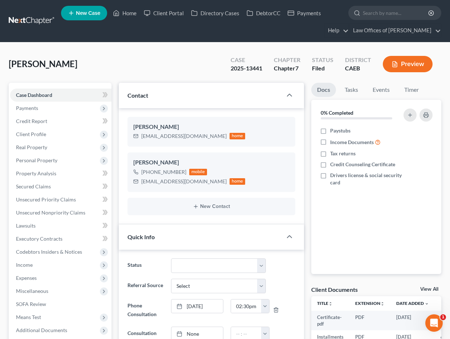
scroll to position [4906, 0]
click at [126, 11] on link "Home" at bounding box center [124, 13] width 31 height 13
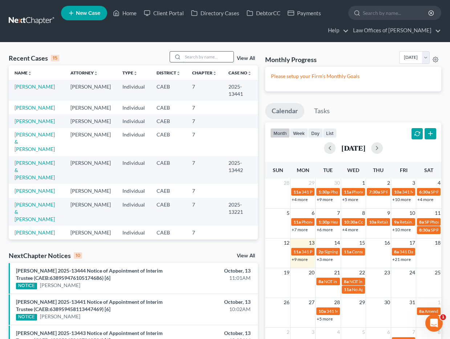
click at [204, 56] on input "search" at bounding box center [208, 57] width 51 height 11
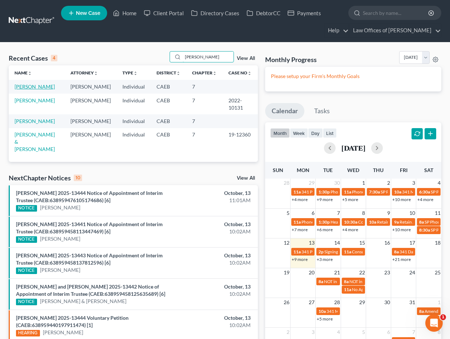
type input "[PERSON_NAME]"
click at [39, 89] on link "[PERSON_NAME]" at bounding box center [35, 87] width 40 height 6
select select "2"
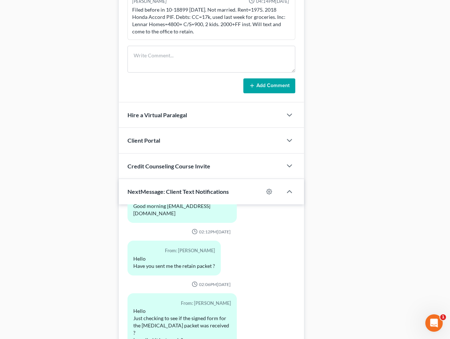
scroll to position [567, 0]
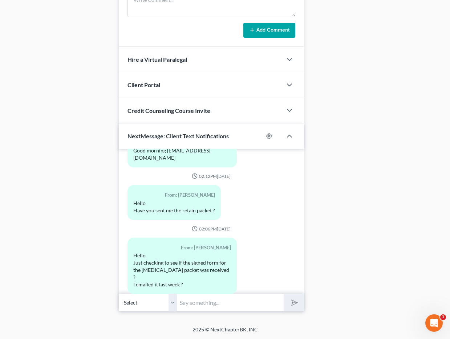
click at [197, 303] on input "text" at bounding box center [230, 303] width 107 height 18
type input "Hello [PERSON_NAME], yes we received your signed [MEDICAL_DATA]."
click at [284, 294] on button "submit" at bounding box center [294, 302] width 20 height 17
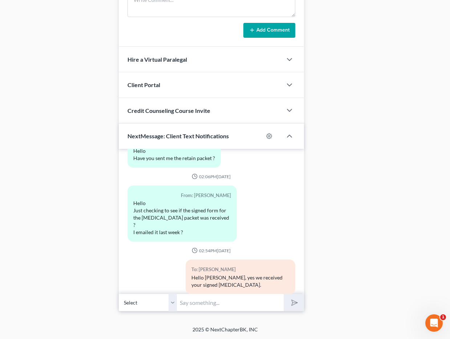
scroll to position [1208, 0]
